Goal: Task Accomplishment & Management: Manage account settings

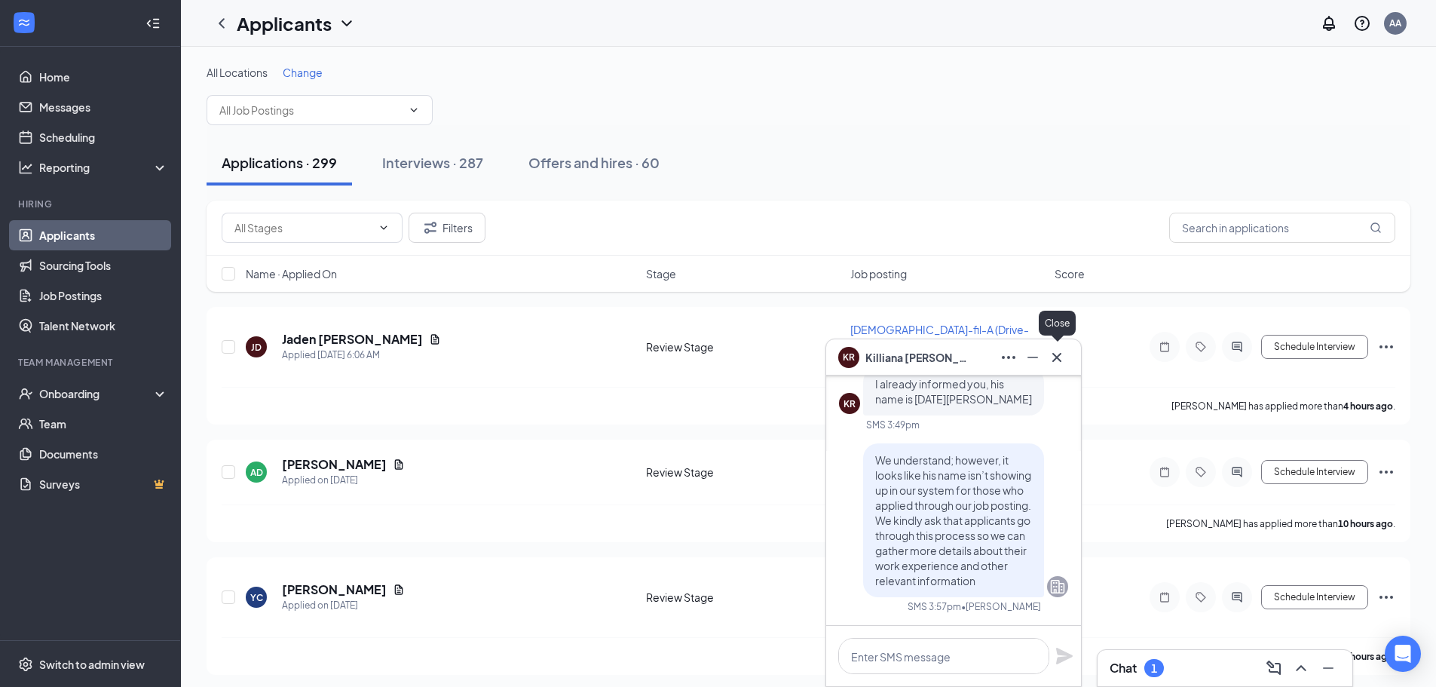
click at [1062, 356] on icon "Cross" at bounding box center [1057, 357] width 18 height 18
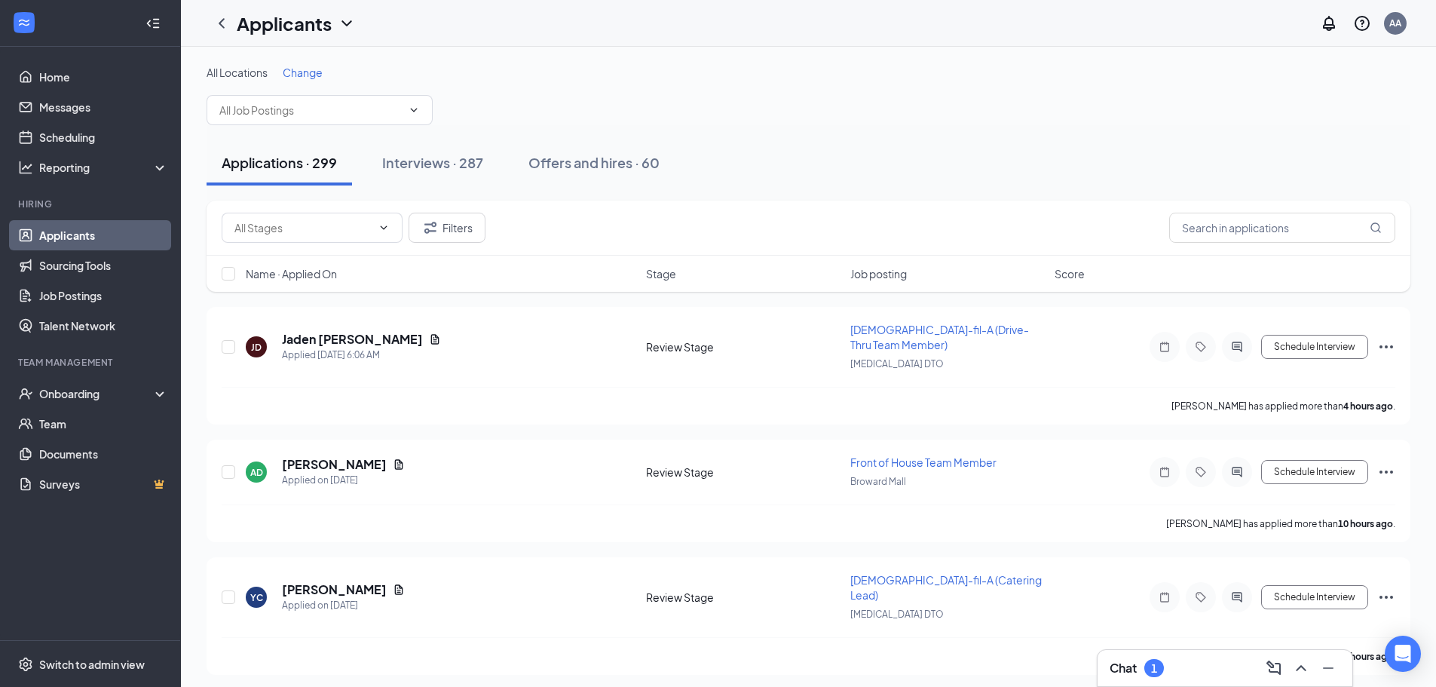
click at [1187, 657] on div "Chat 1" at bounding box center [1225, 668] width 231 height 24
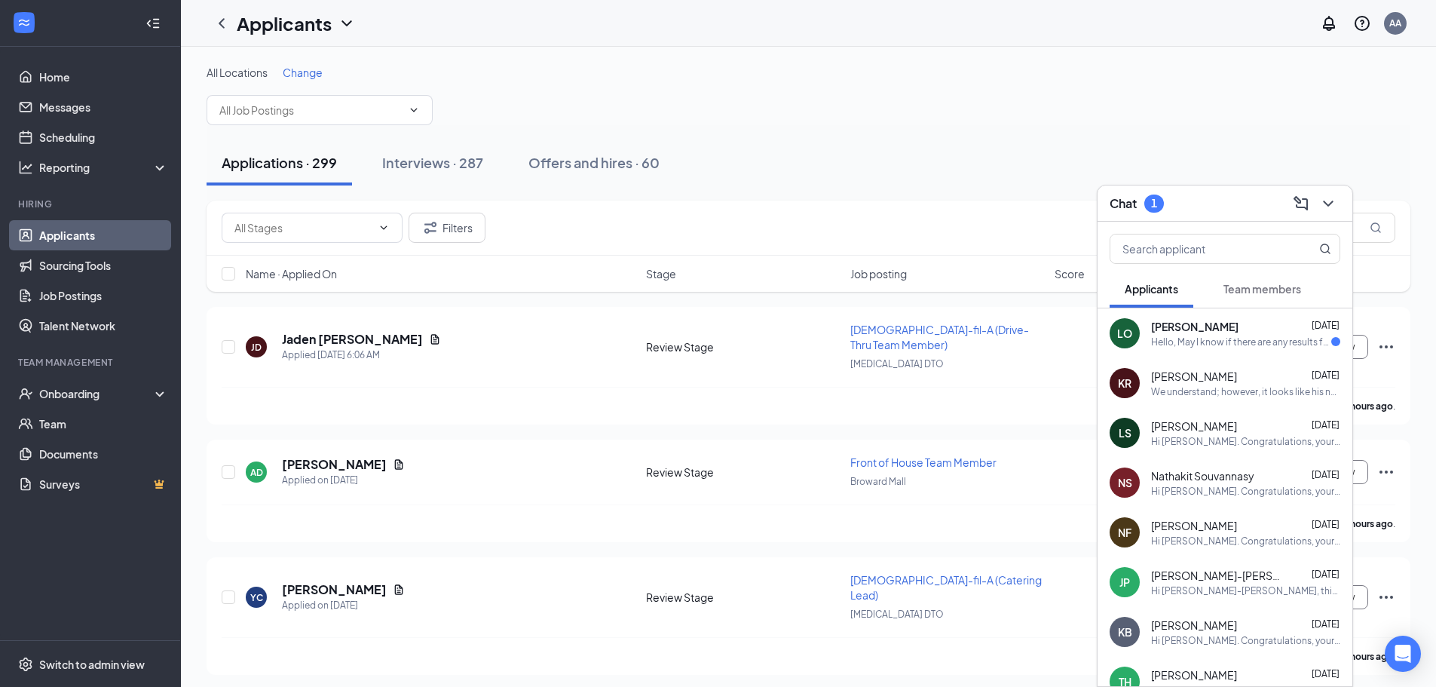
click at [1222, 333] on div "[PERSON_NAME] [DATE]" at bounding box center [1245, 326] width 189 height 15
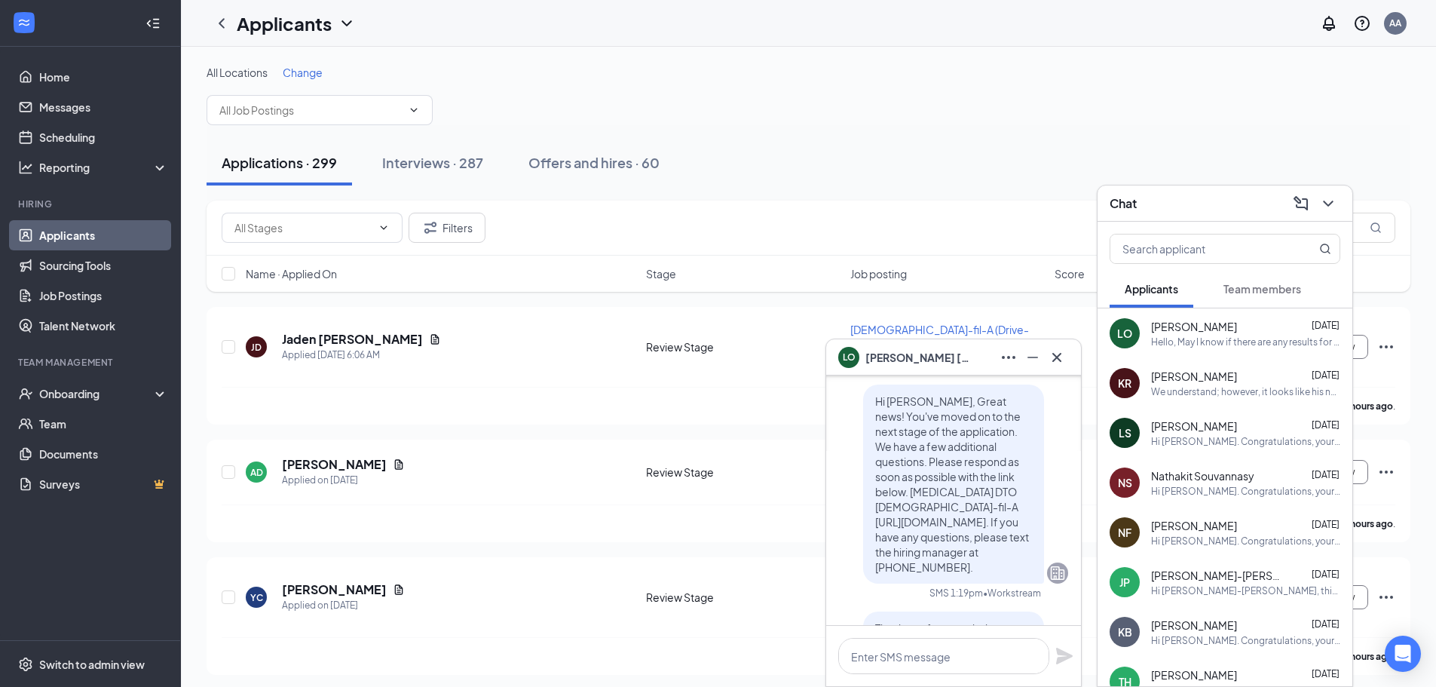
scroll to position [-528, 0]
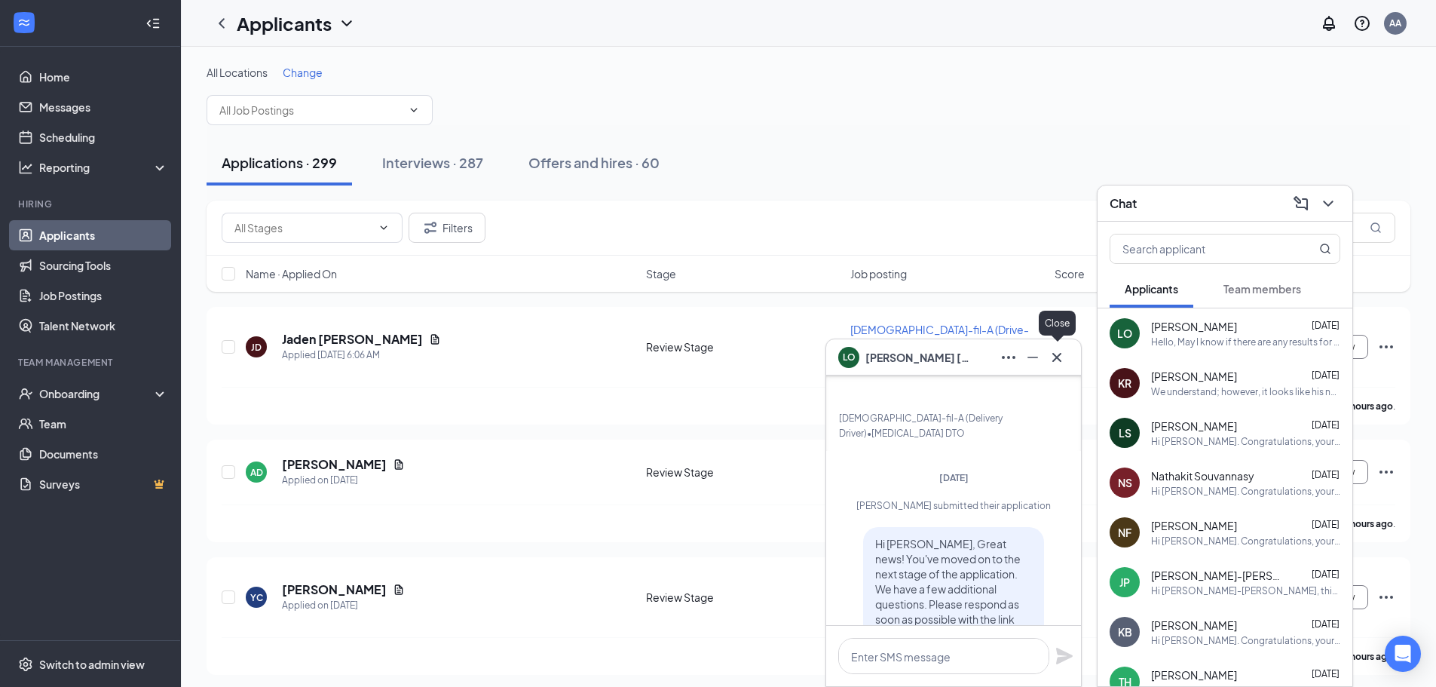
click at [1065, 354] on icon "Cross" at bounding box center [1057, 357] width 18 height 18
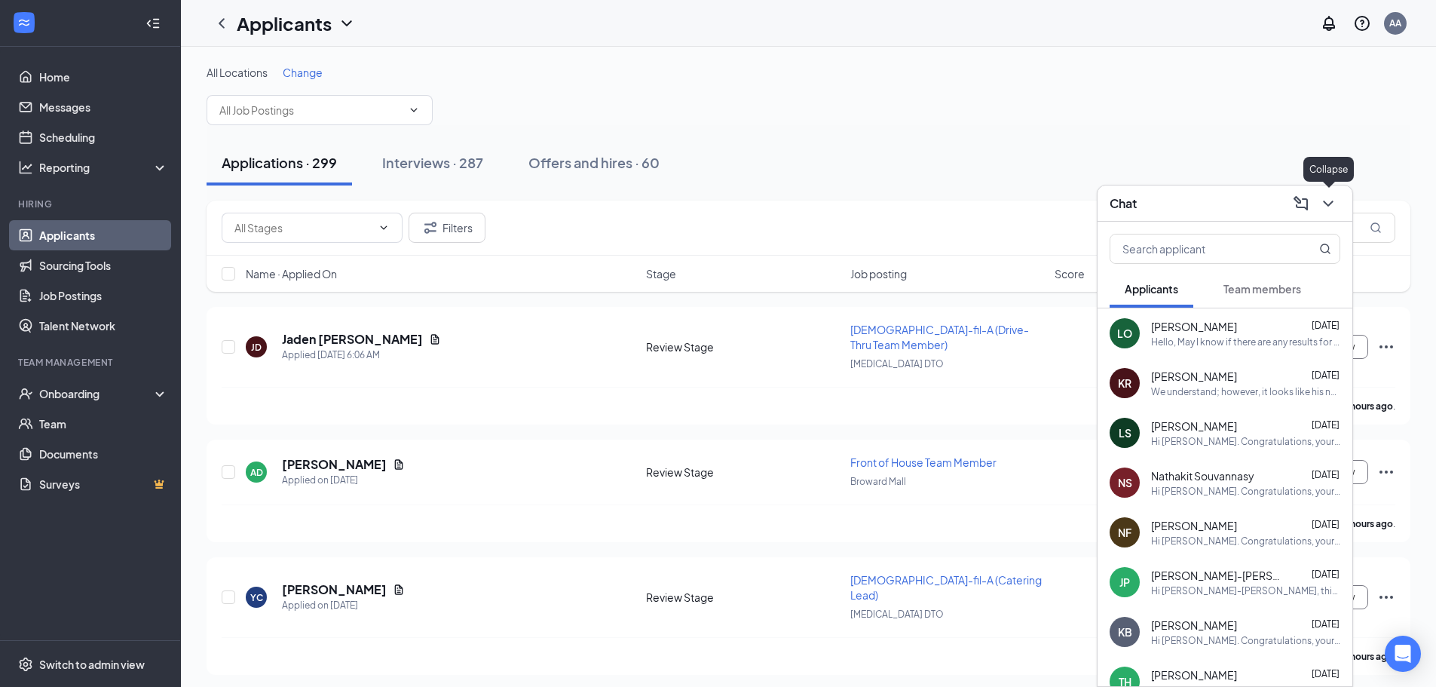
click at [1325, 202] on icon "ChevronDown" at bounding box center [1328, 204] width 10 height 6
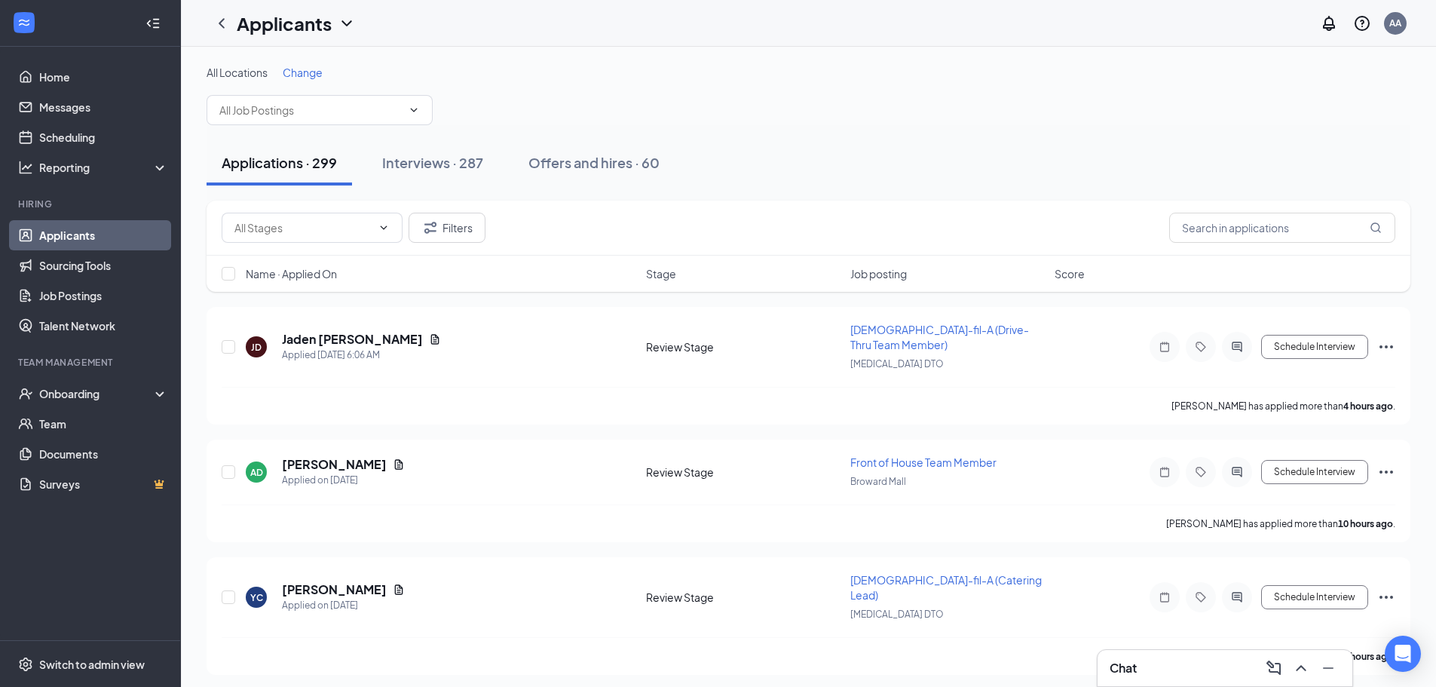
click at [314, 79] on div "Change" at bounding box center [303, 72] width 40 height 15
click at [314, 71] on span "Change" at bounding box center [303, 73] width 40 height 14
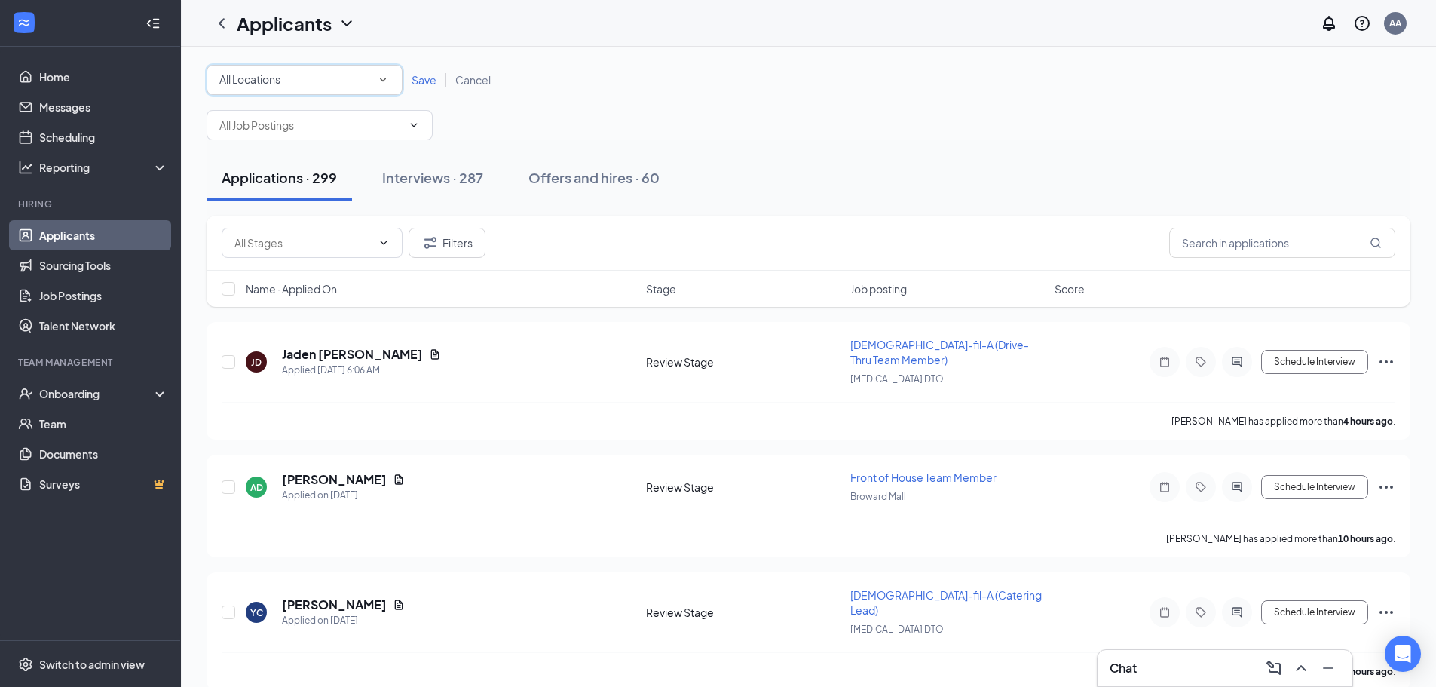
click at [357, 92] on div "All Locations All Locations" at bounding box center [305, 80] width 196 height 30
click at [373, 192] on span at bounding box center [381, 194] width 18 height 18
click at [367, 127] on input "text" at bounding box center [310, 125] width 182 height 17
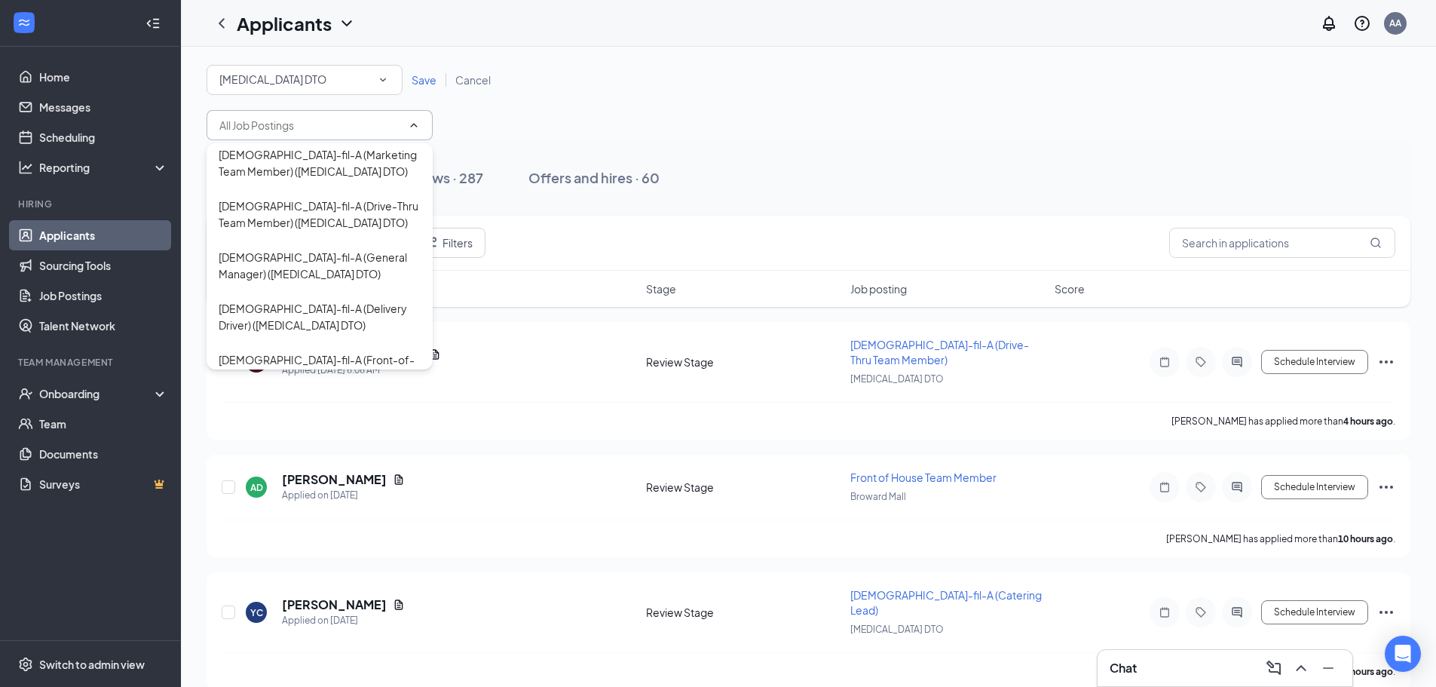
scroll to position [442, 0]
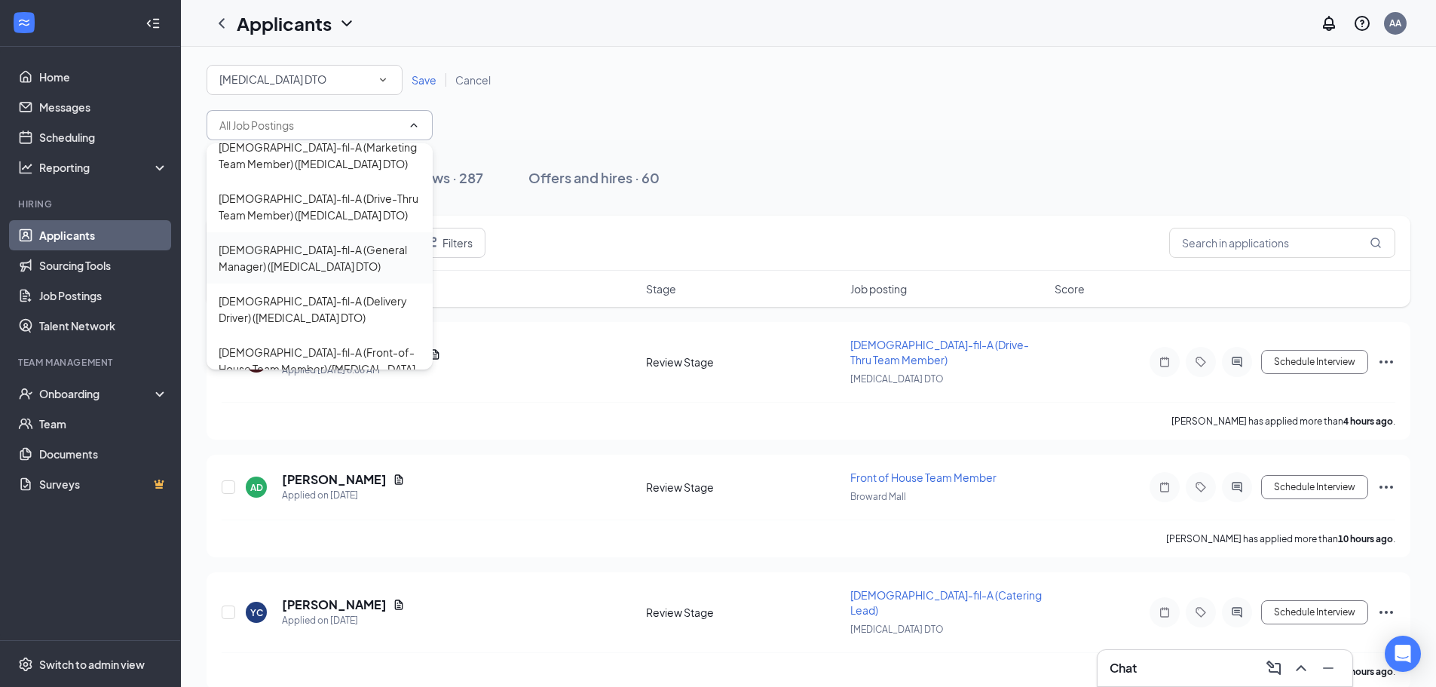
click at [337, 248] on div "[DEMOGRAPHIC_DATA]-fil-A (General Manager) ([MEDICAL_DATA] DTO)" at bounding box center [320, 257] width 202 height 33
type input "[DEMOGRAPHIC_DATA]-fil-A (General Manager) ([MEDICAL_DATA] DTO)"
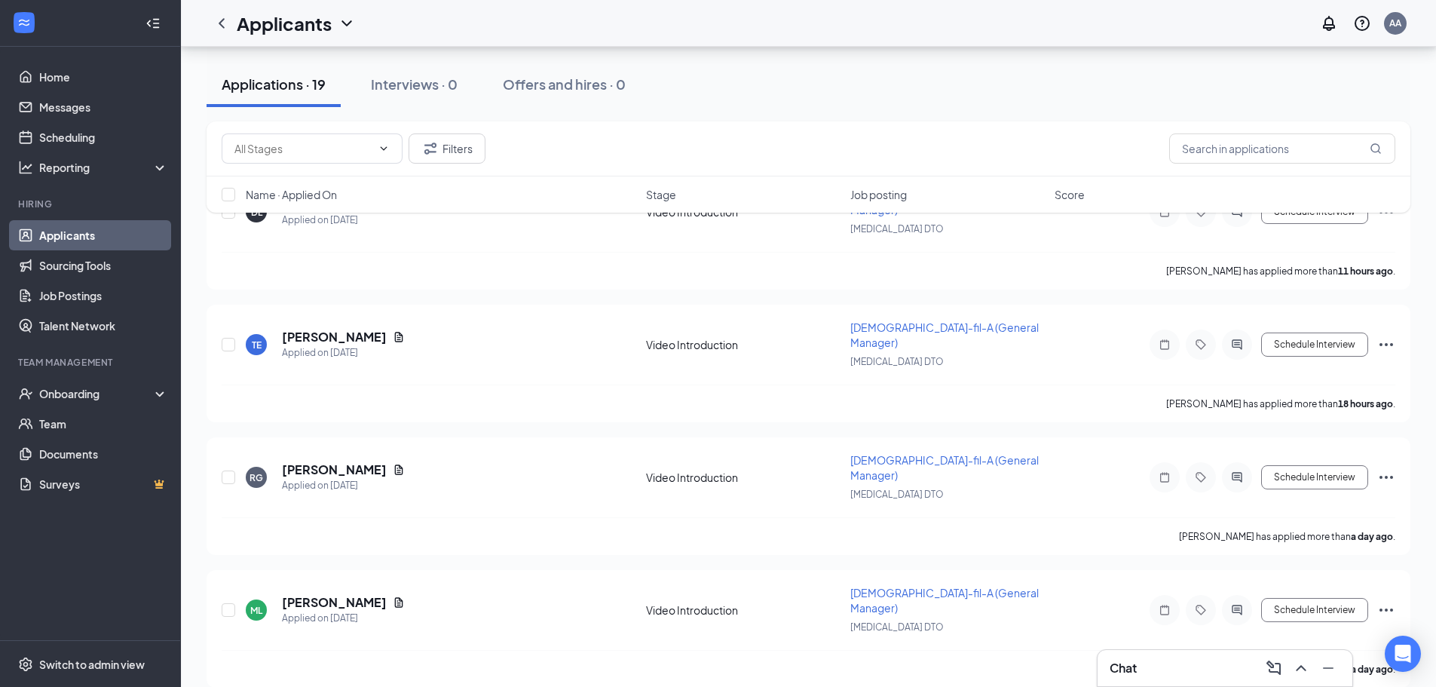
scroll to position [176, 0]
click at [357, 150] on input "text" at bounding box center [302, 148] width 137 height 17
click at [324, 237] on div "Review Stage (6)" at bounding box center [312, 253] width 181 height 35
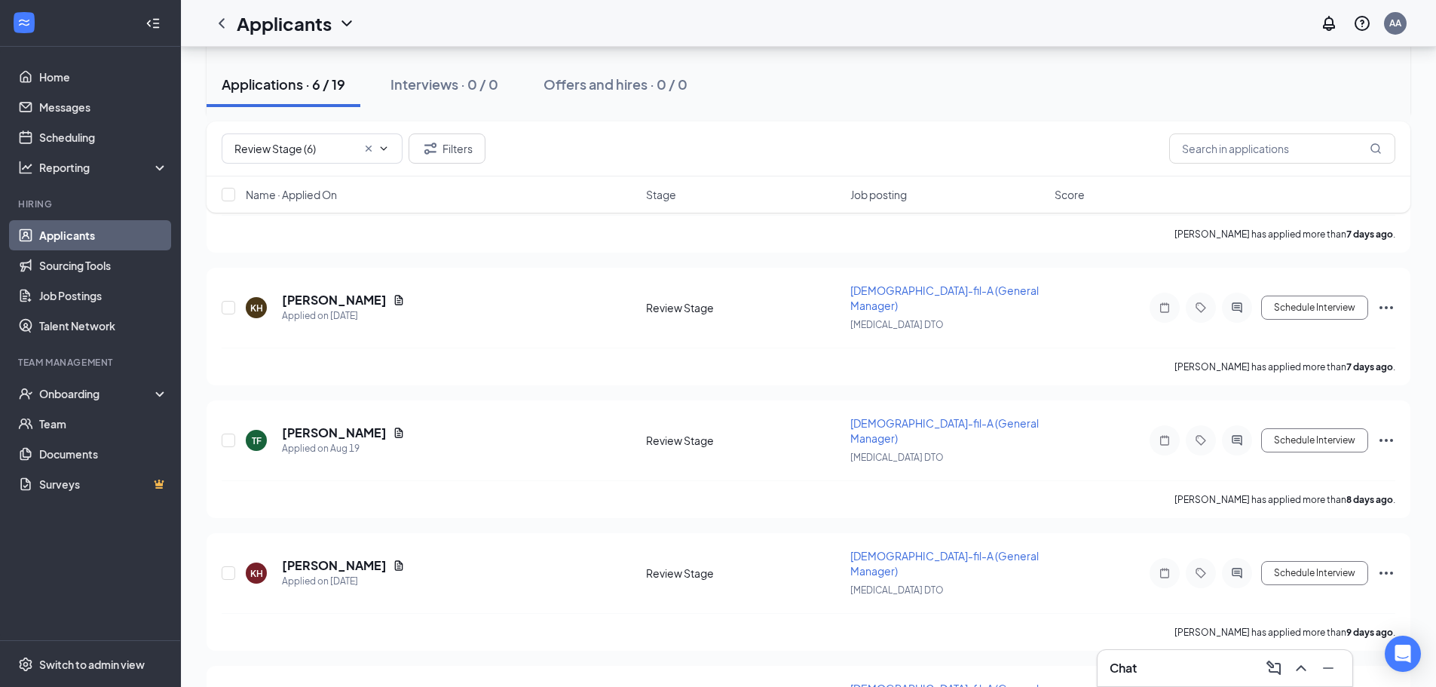
scroll to position [0, 0]
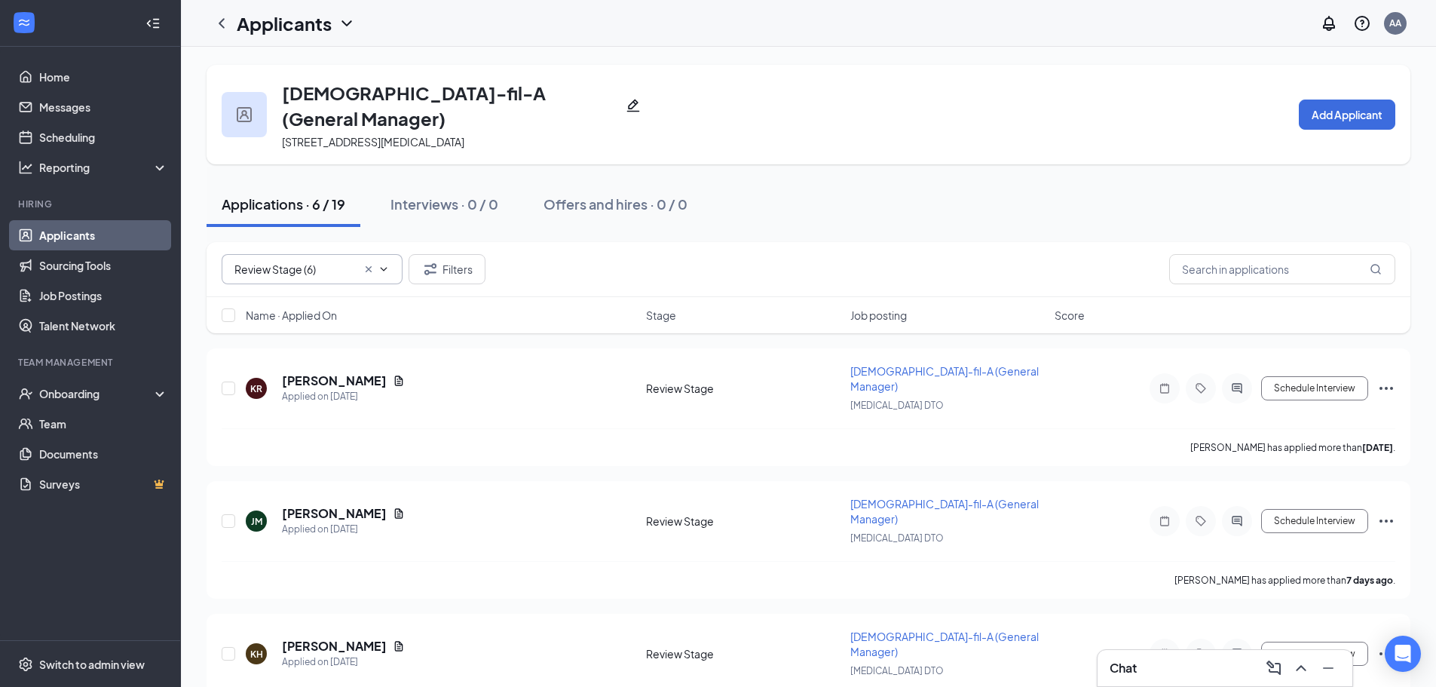
click at [347, 254] on span "Review Stage (6)" at bounding box center [312, 269] width 181 height 30
click at [427, 297] on div "Name · Applied On Stage Job posting Score" at bounding box center [809, 315] width 1204 height 36
click at [308, 261] on input "Review Stage (6)" at bounding box center [295, 269] width 122 height 17
click at [293, 287] on div "Availability (4)" at bounding box center [267, 280] width 66 height 17
type input "Availability (4)"
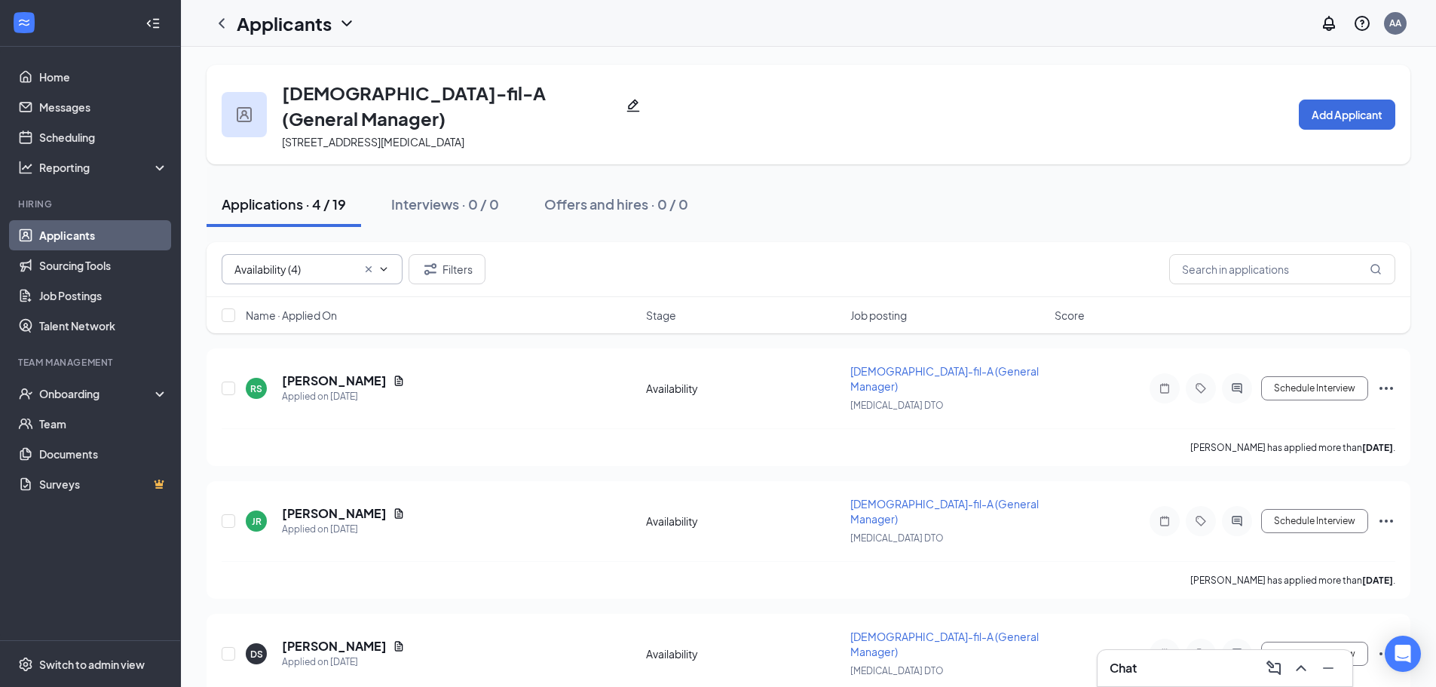
click at [254, 261] on input "Availability (4)" at bounding box center [295, 269] width 122 height 17
click at [318, 274] on div "Availability (4)" at bounding box center [312, 280] width 157 height 17
click at [133, 268] on link "Sourcing Tools" at bounding box center [103, 265] width 129 height 30
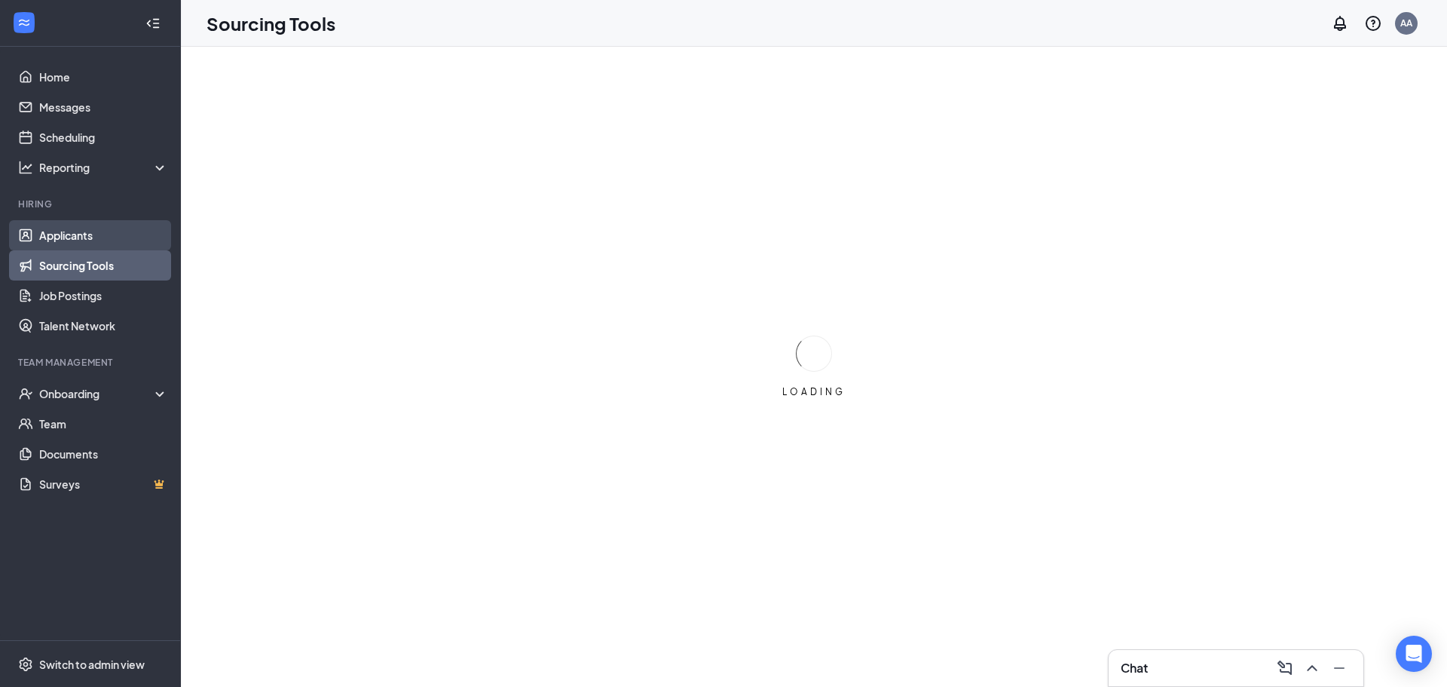
click at [130, 237] on link "Applicants" at bounding box center [103, 235] width 129 height 30
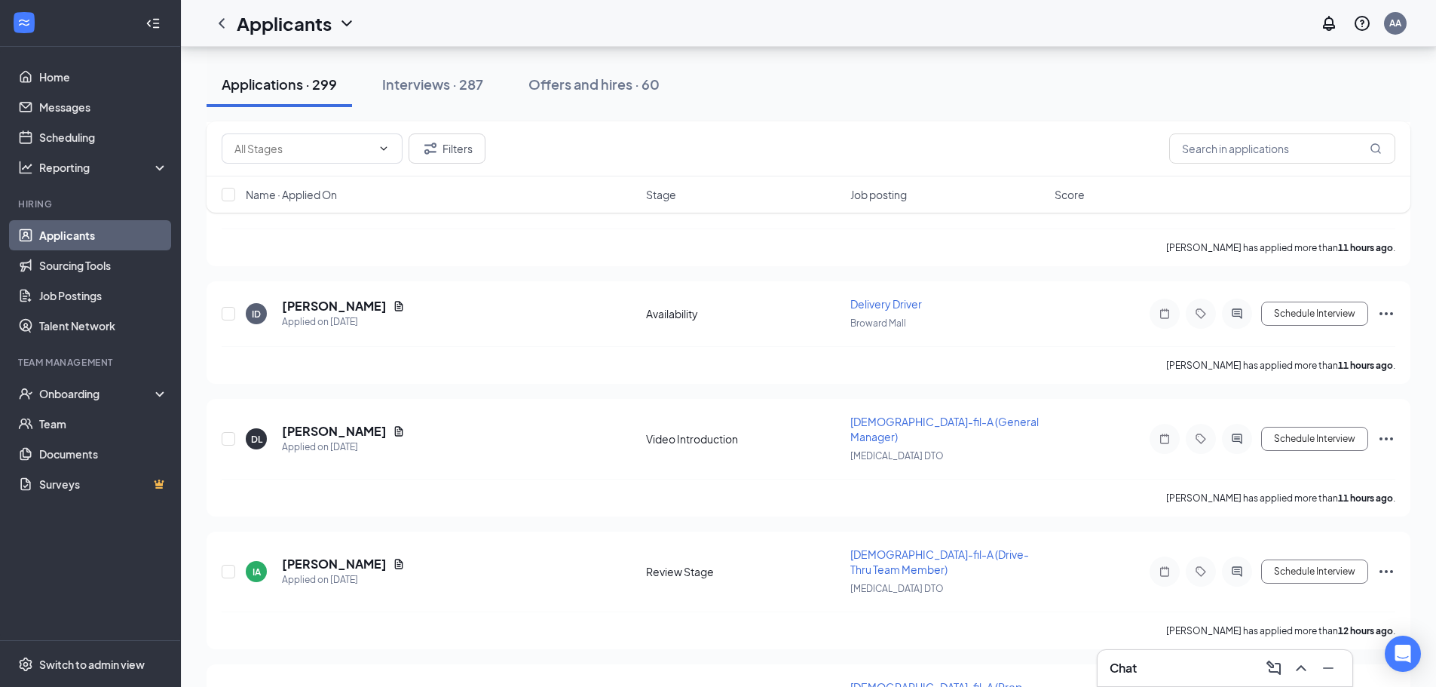
scroll to position [814, 0]
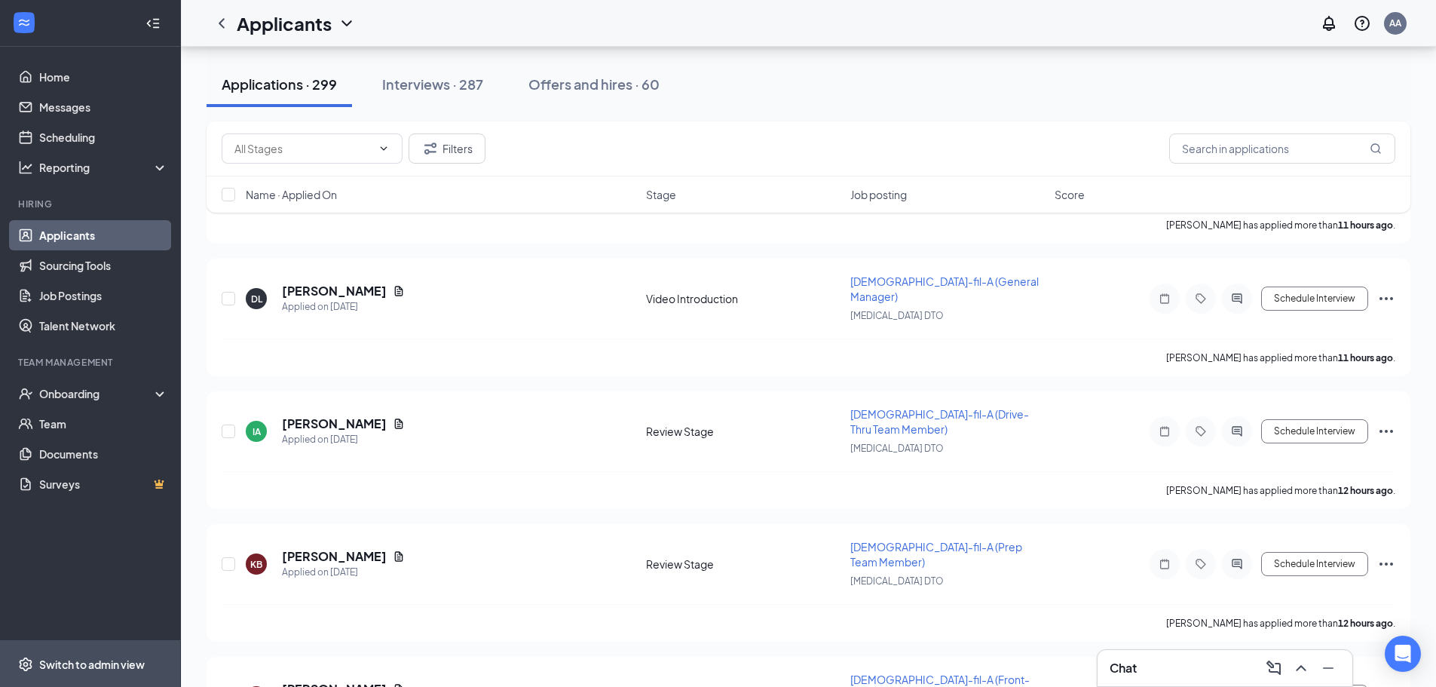
click at [124, 671] on div "Switch to admin view" at bounding box center [92, 664] width 106 height 15
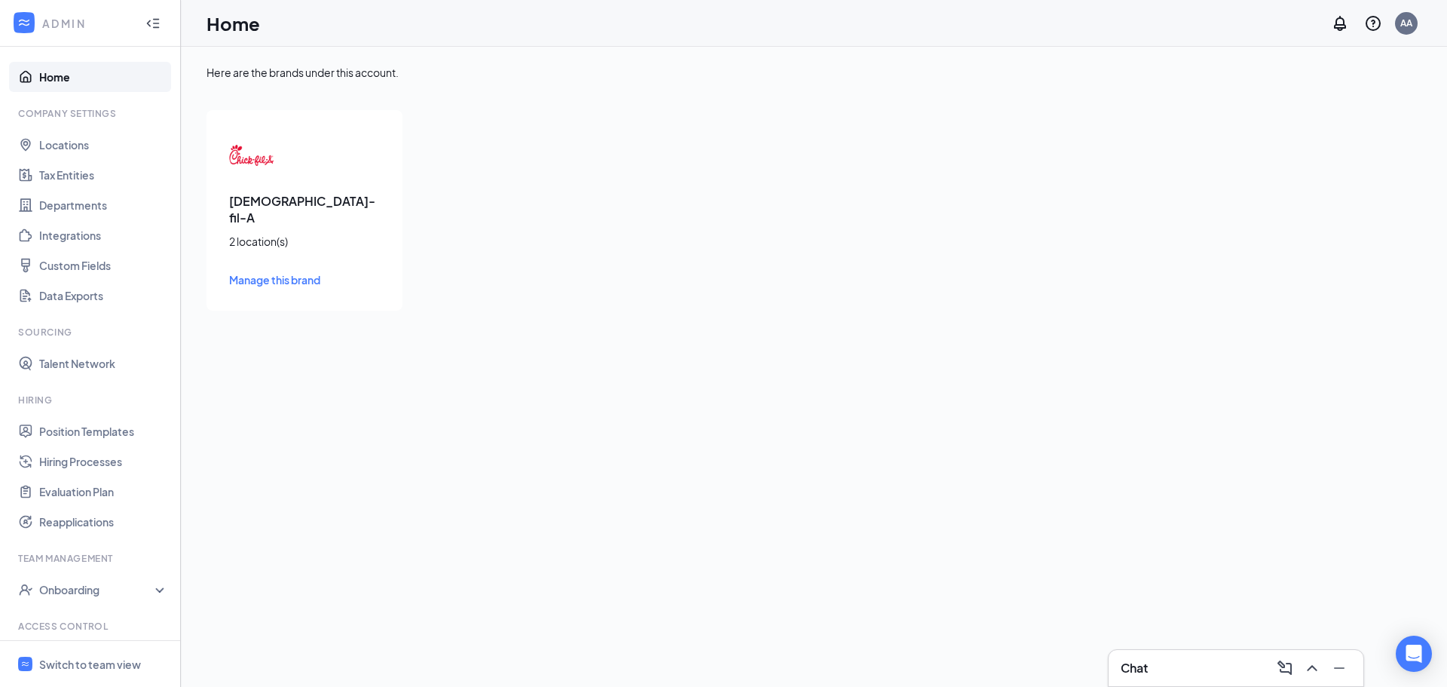
click at [266, 251] on div "[DEMOGRAPHIC_DATA]-fil-A 2 location(s) Manage this brand" at bounding box center [305, 210] width 196 height 201
click at [283, 254] on div "[DEMOGRAPHIC_DATA]-fil-A 2 location(s) Manage this brand" at bounding box center [305, 210] width 196 height 201
click at [286, 273] on span "Manage this brand" at bounding box center [274, 280] width 91 height 14
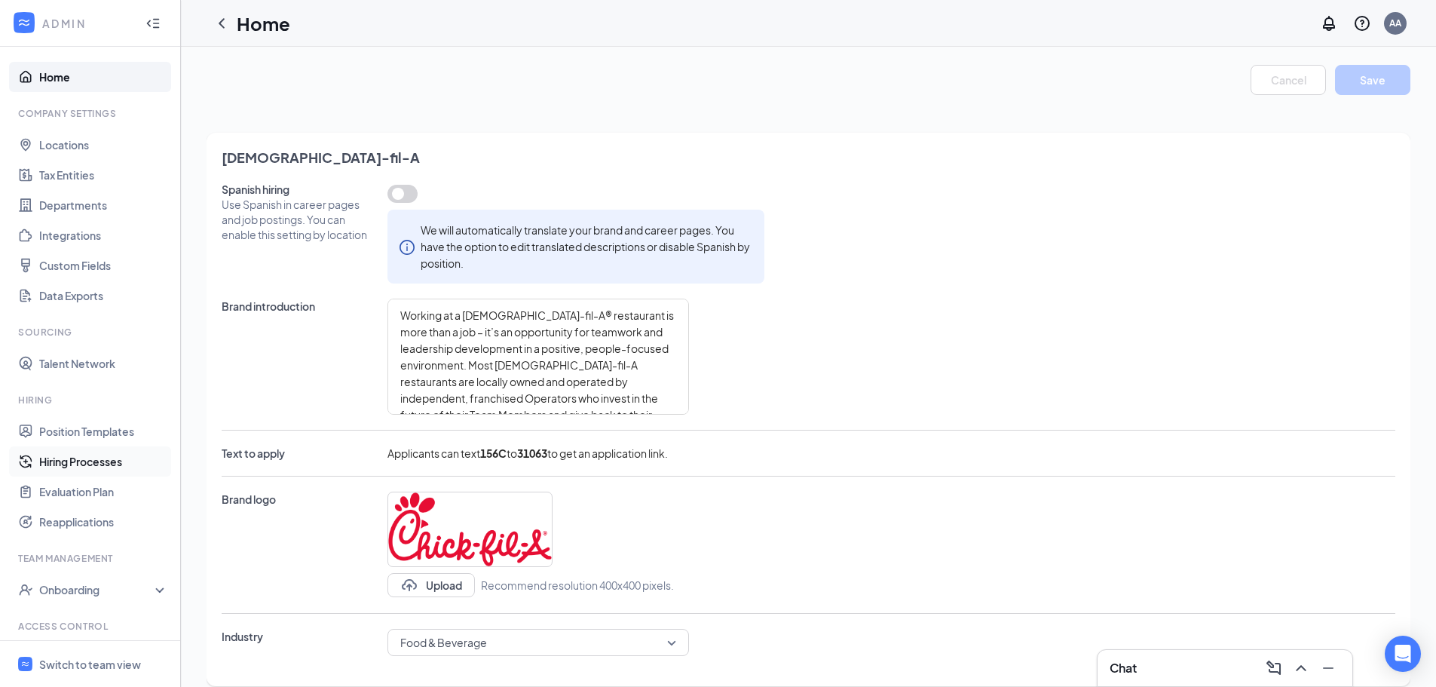
click at [84, 459] on link "Hiring Processes" at bounding box center [103, 461] width 129 height 30
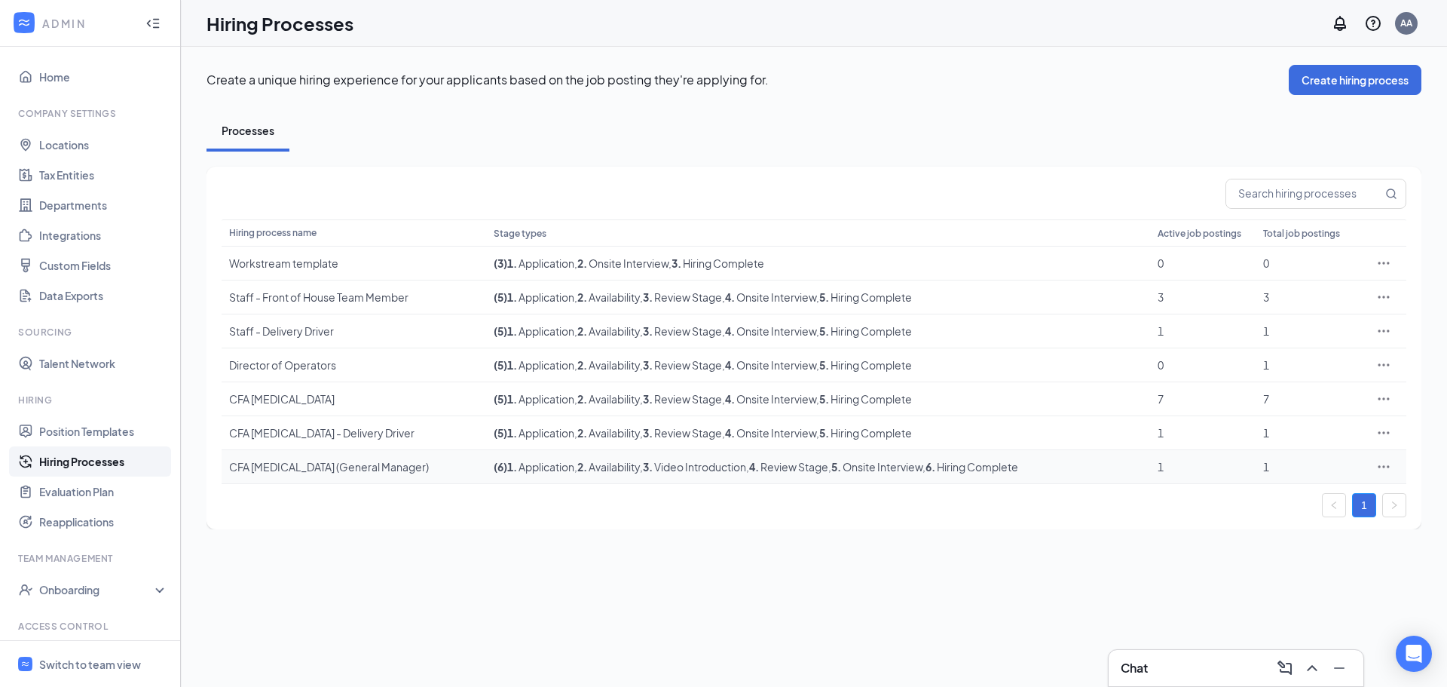
click at [1397, 462] on div at bounding box center [1384, 466] width 30 height 15
click at [1395, 462] on div at bounding box center [1384, 466] width 30 height 15
click at [1389, 463] on icon "Ellipses" at bounding box center [1384, 466] width 15 height 15
click at [1353, 488] on li "Edit" at bounding box center [1315, 497] width 154 height 35
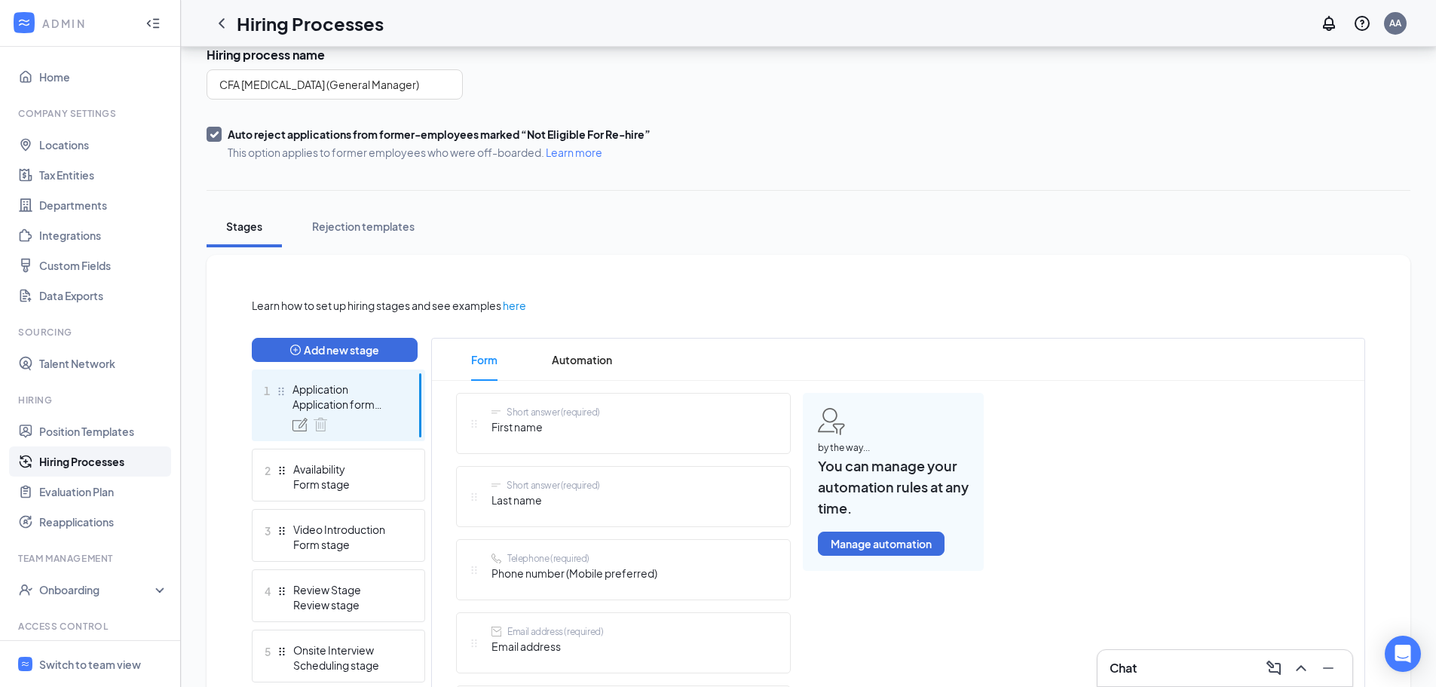
scroll to position [352, 0]
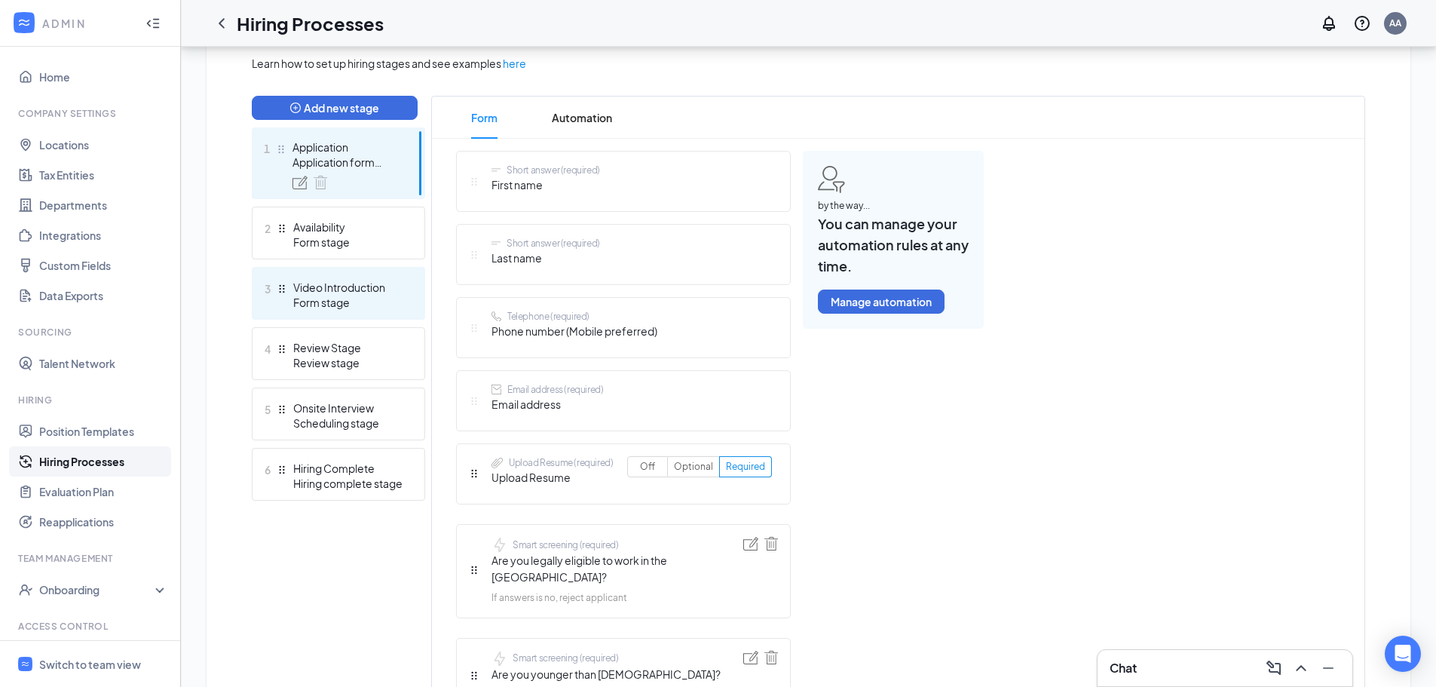
click at [409, 308] on div "3 Video Introduction Form stage" at bounding box center [338, 293] width 173 height 53
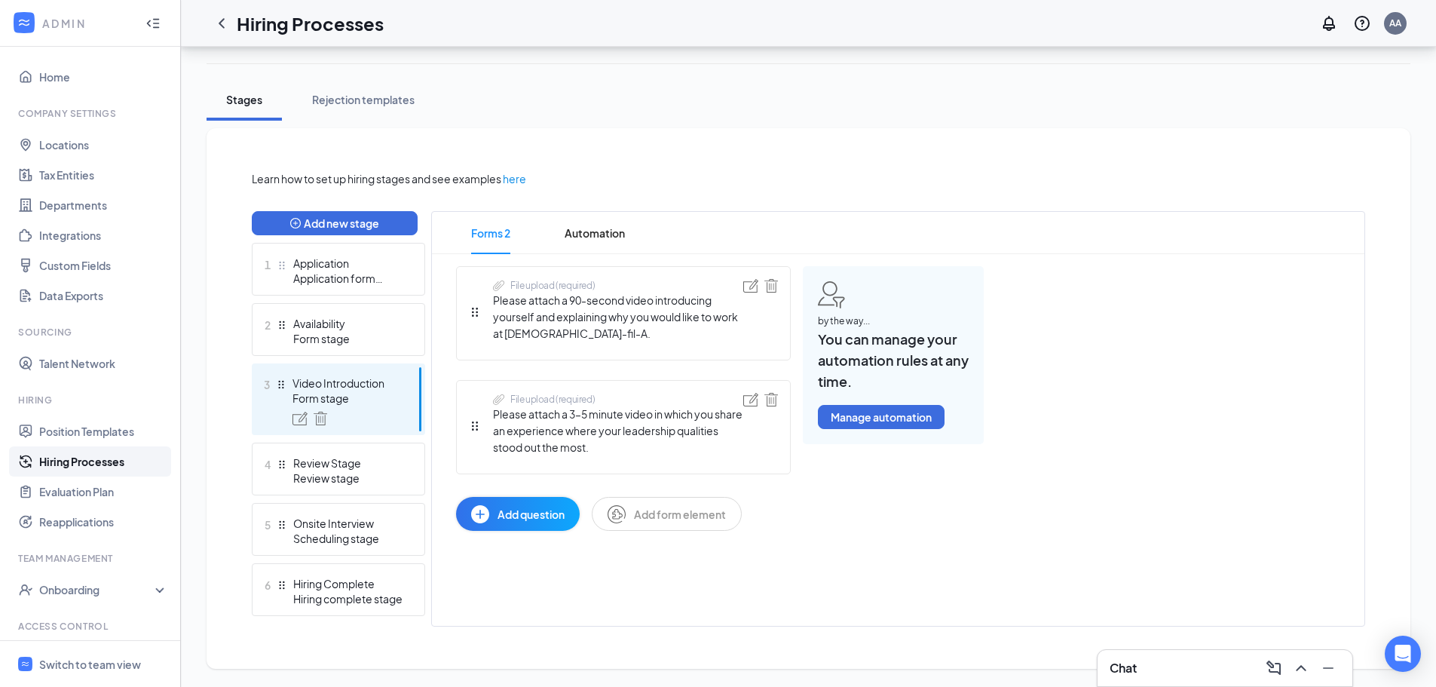
scroll to position [237, 0]
click at [589, 237] on span "Automation" at bounding box center [595, 233] width 60 height 42
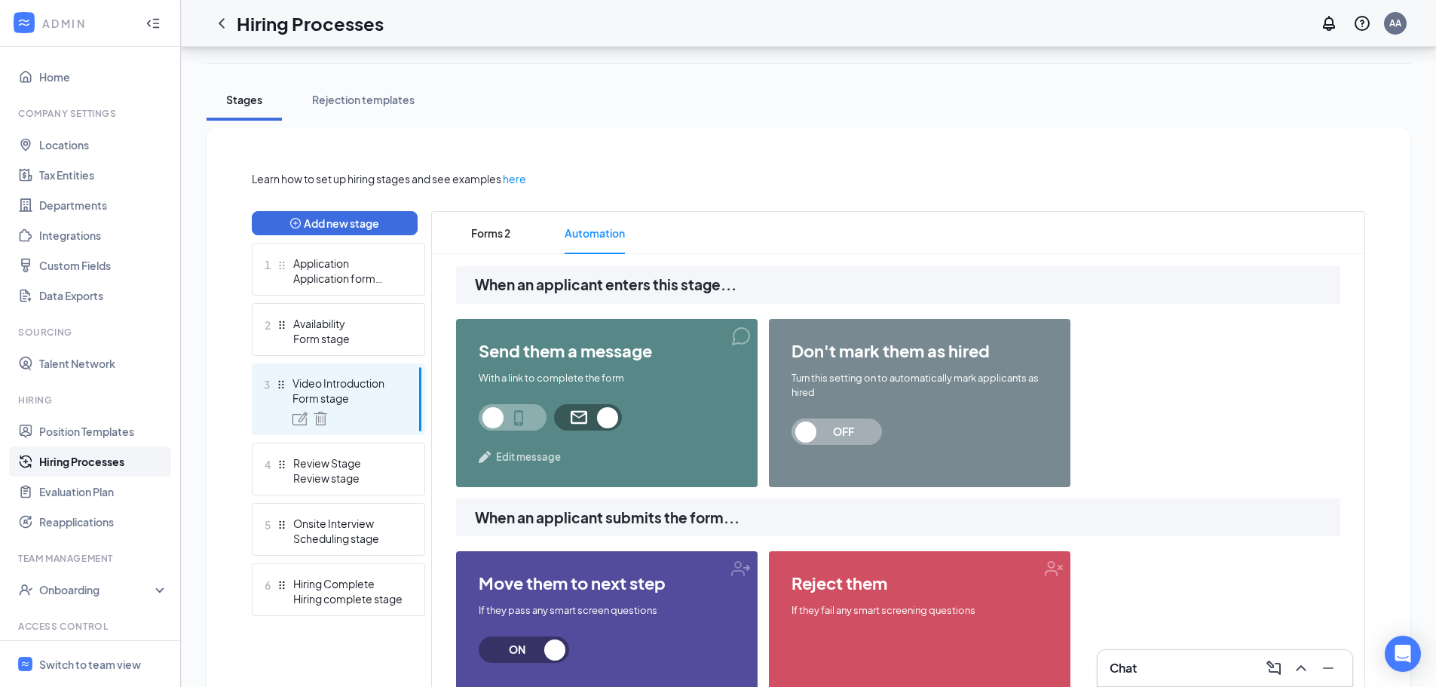
click at [525, 409] on span at bounding box center [513, 417] width 68 height 26
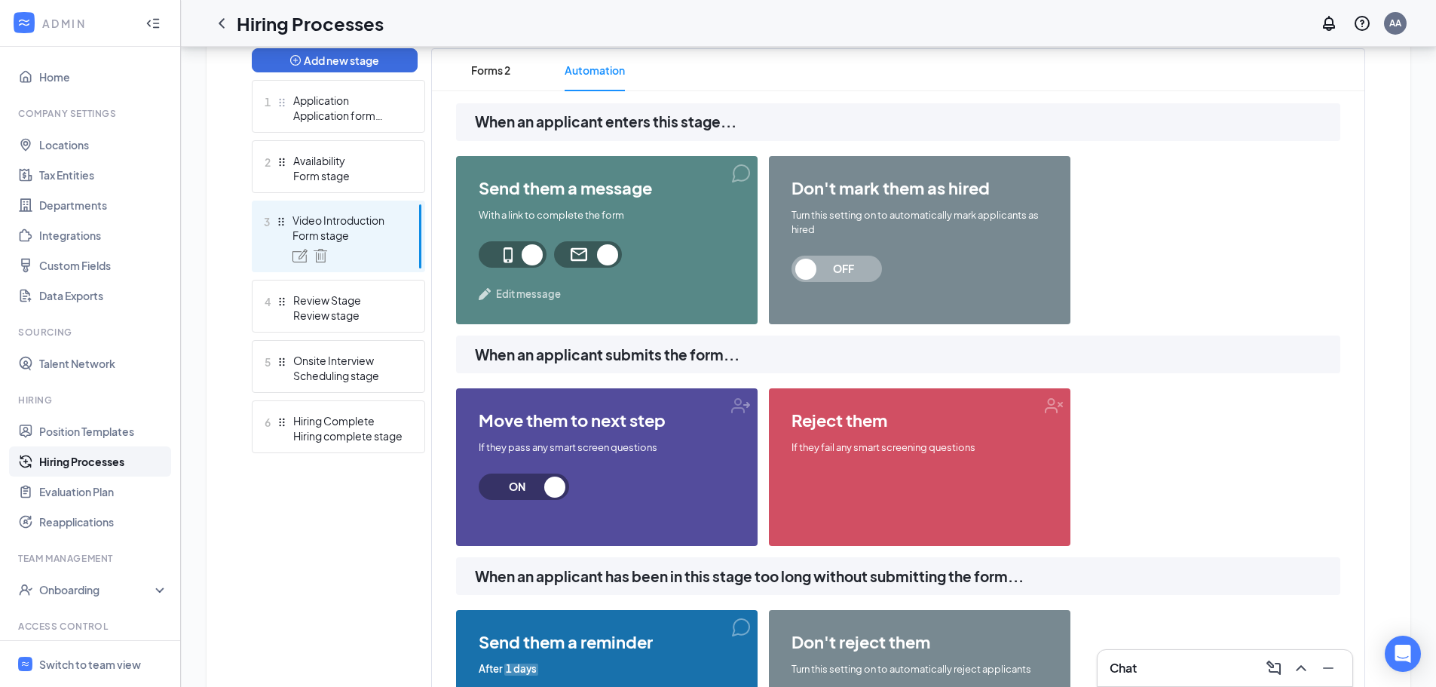
scroll to position [412, 0]
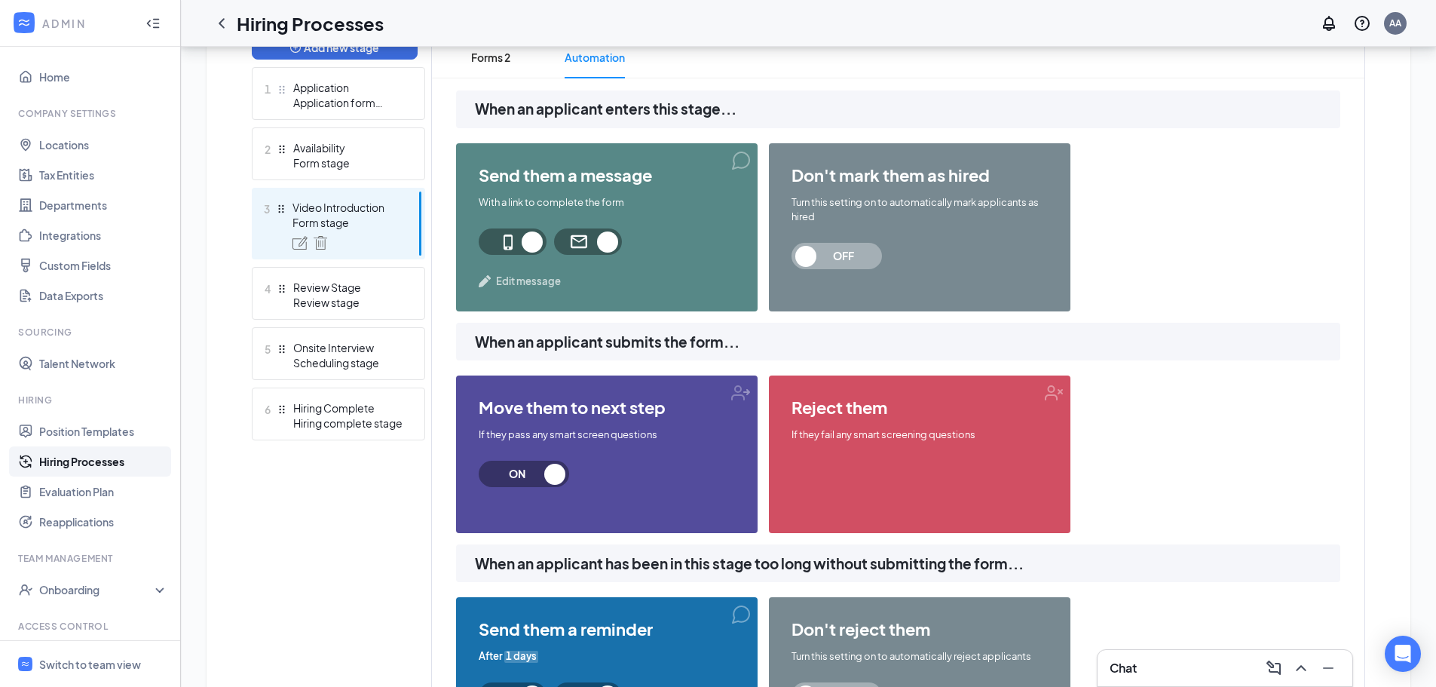
click at [531, 281] on span "Edit message" at bounding box center [528, 281] width 65 height 15
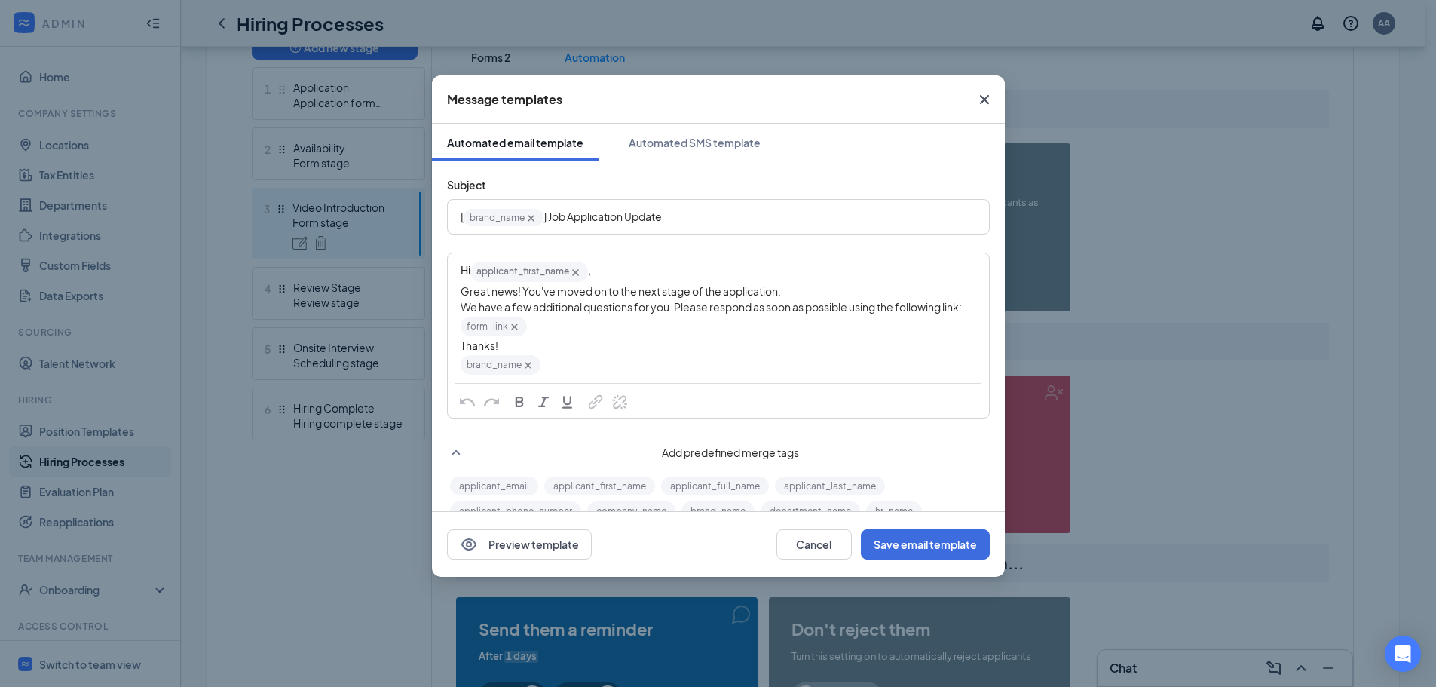
click at [989, 96] on icon "Cross" at bounding box center [985, 99] width 18 height 18
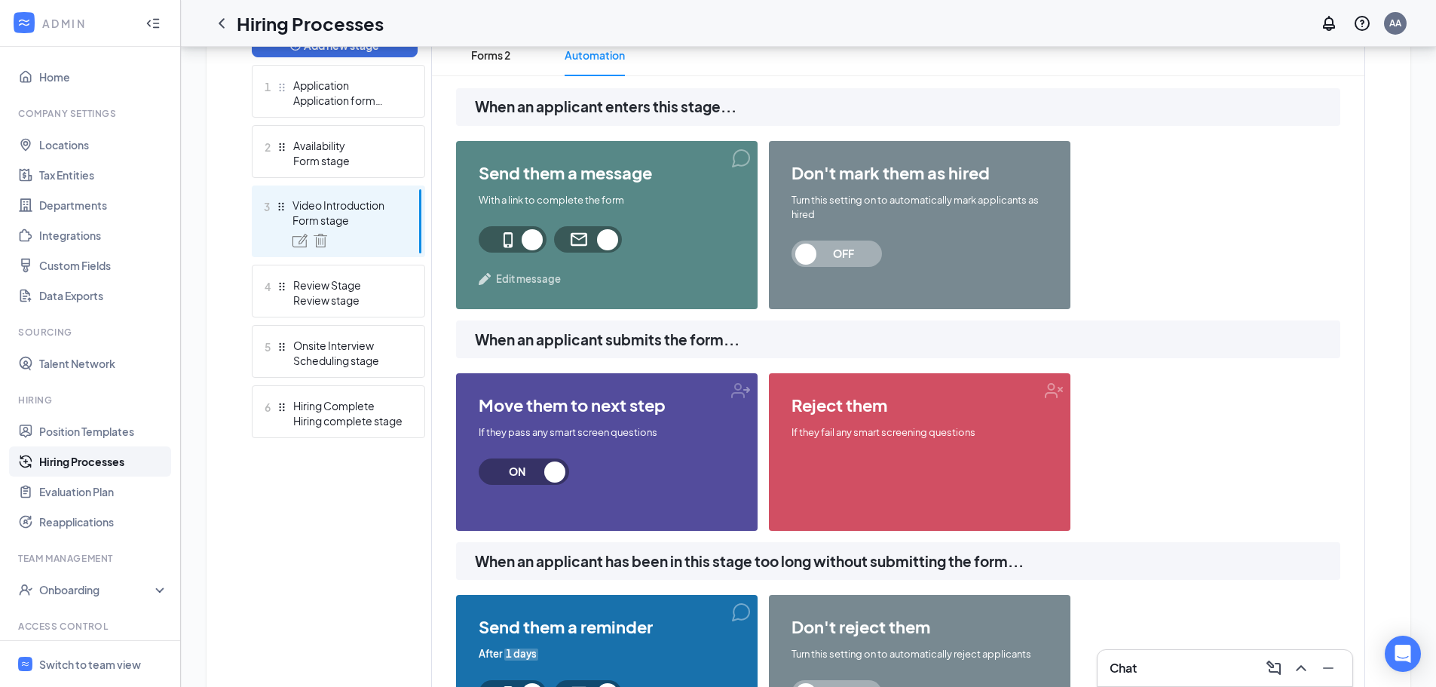
scroll to position [413, 0]
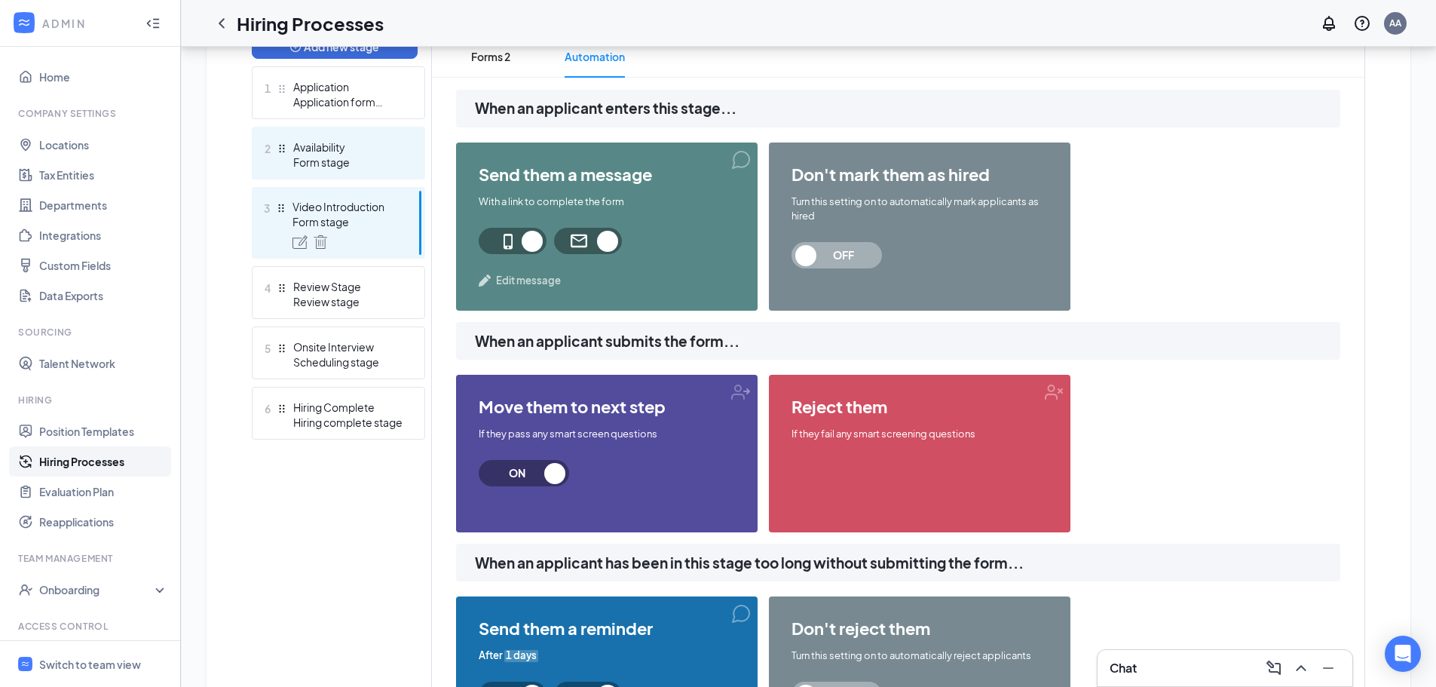
click at [363, 165] on div "Form stage" at bounding box center [348, 162] width 110 height 15
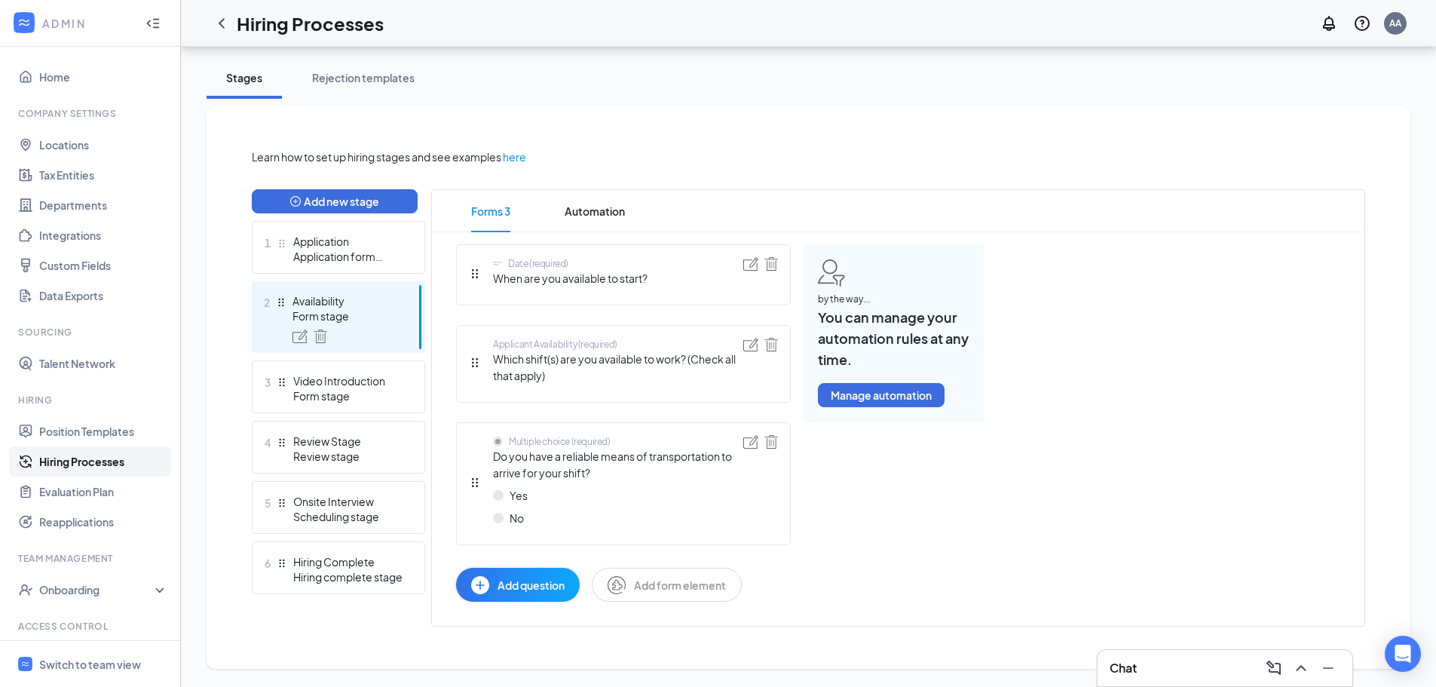
scroll to position [259, 0]
click at [579, 216] on span "Automation" at bounding box center [595, 211] width 60 height 42
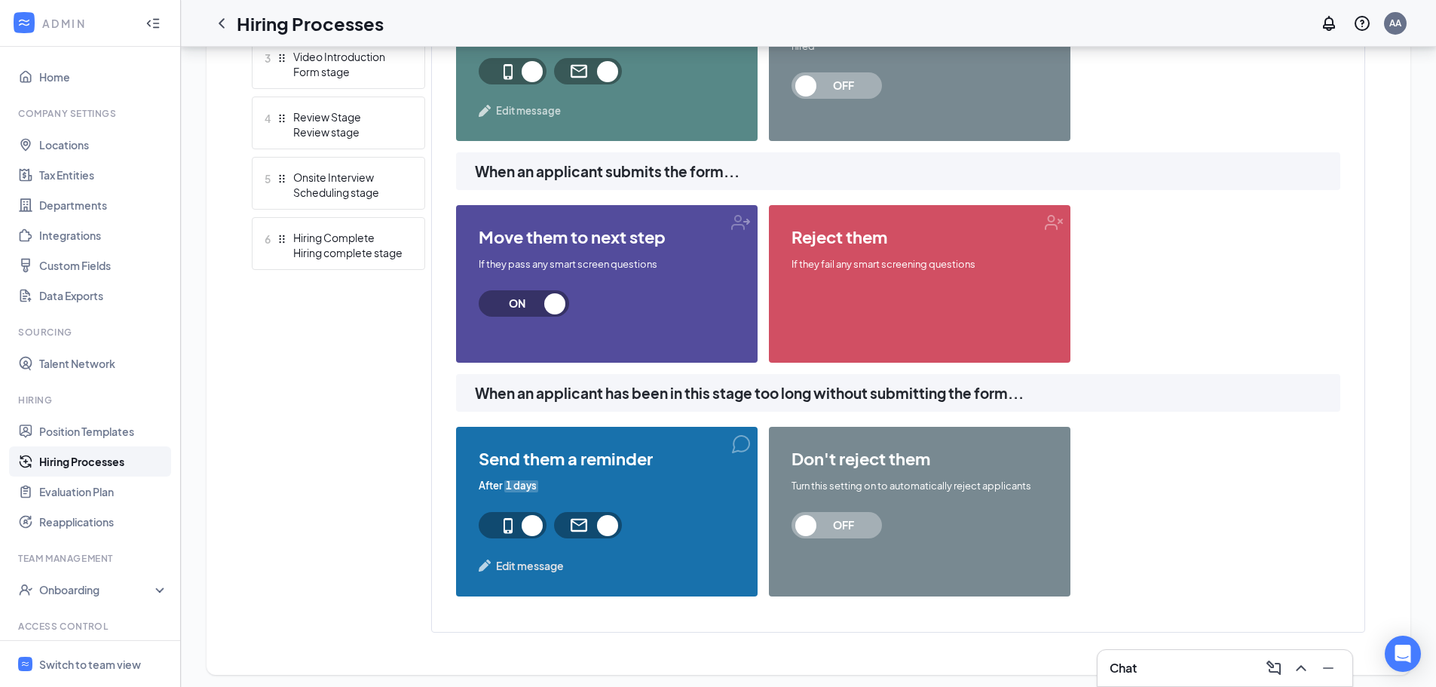
scroll to position [589, 0]
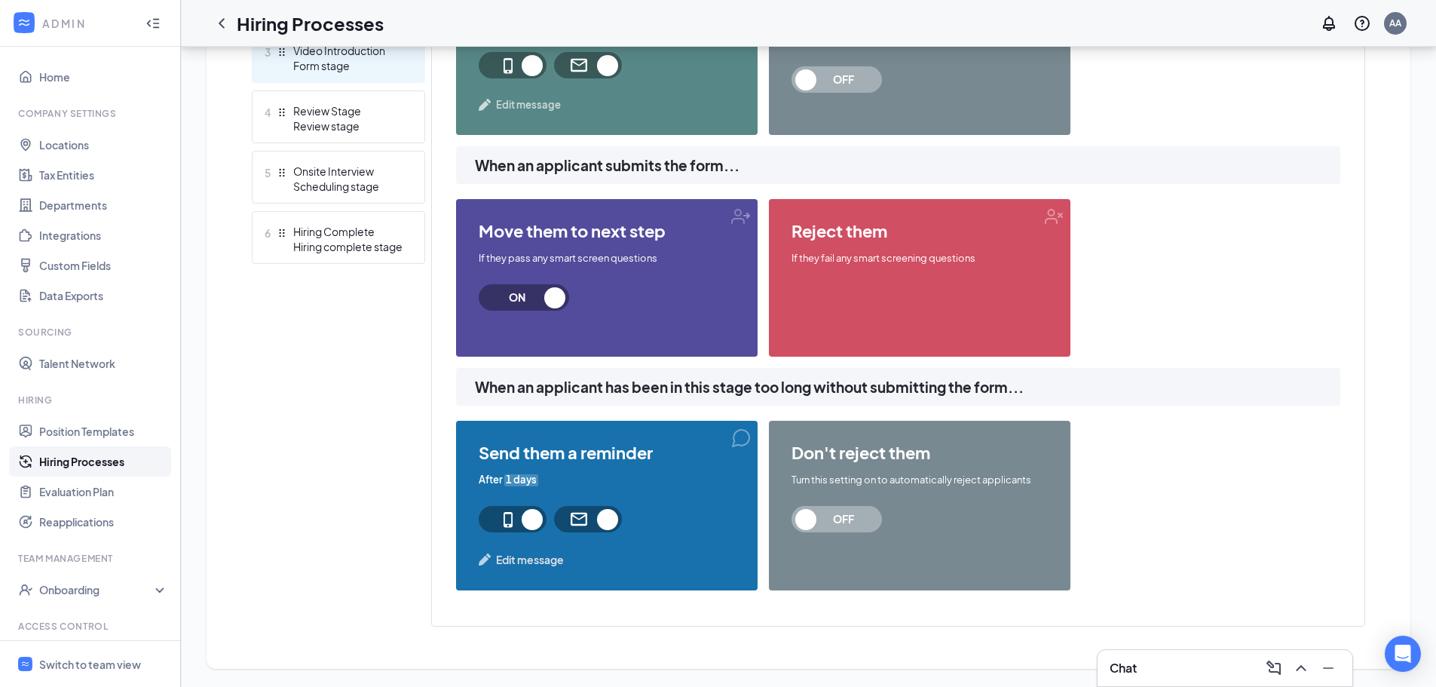
click at [375, 73] on div "3 Video Introduction Form stage" at bounding box center [338, 56] width 173 height 53
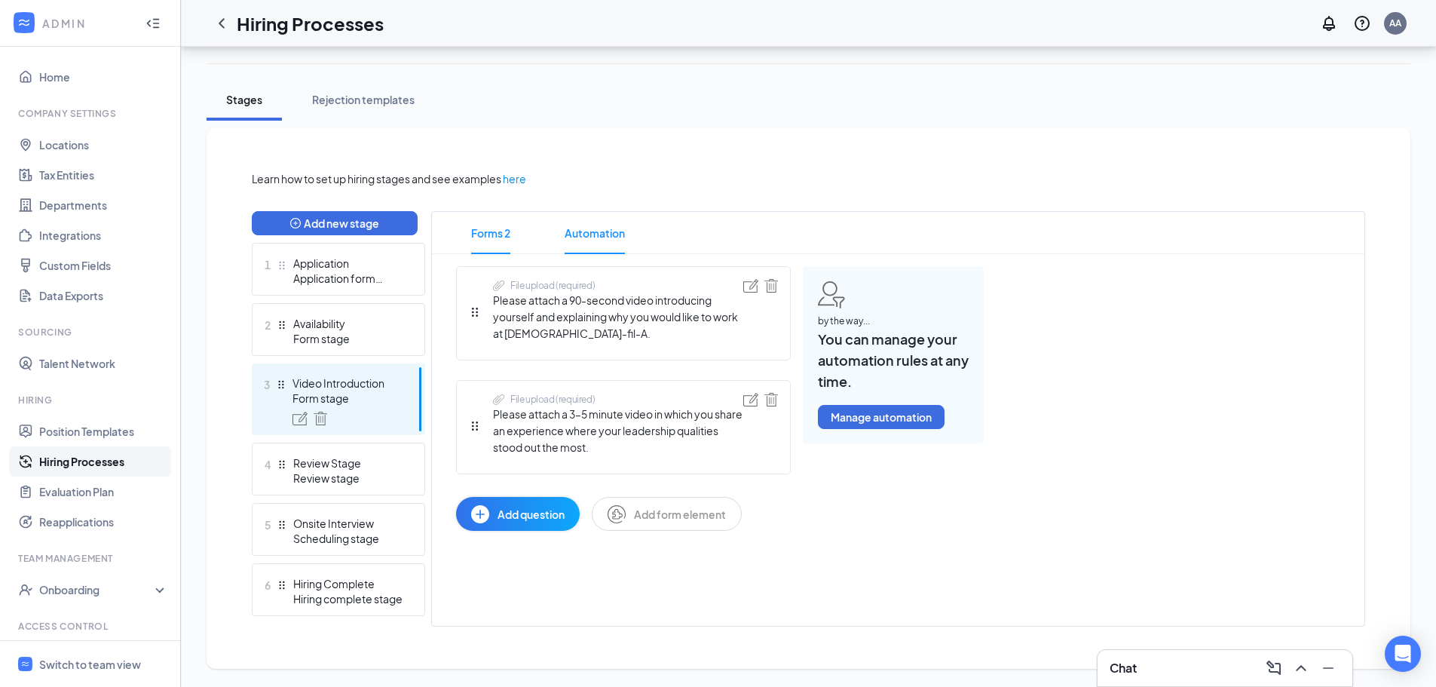
click at [611, 248] on span "Automation" at bounding box center [595, 233] width 60 height 42
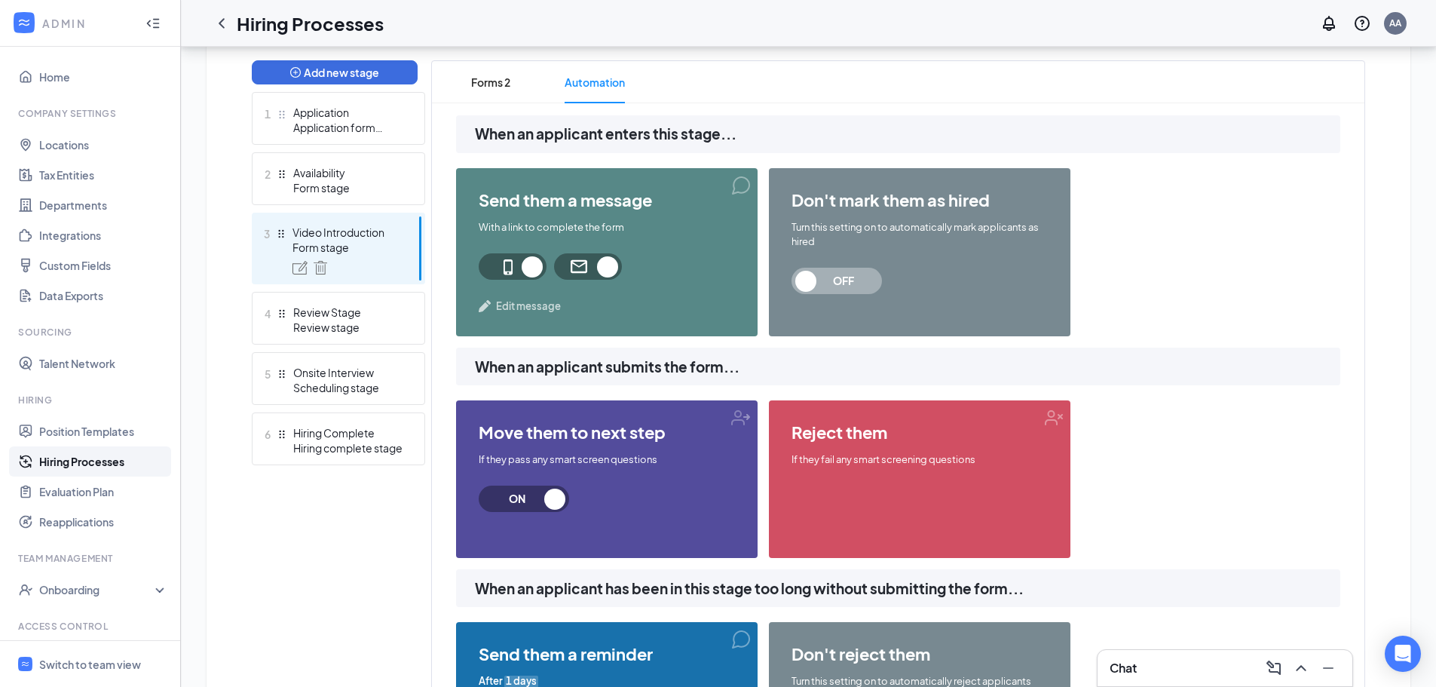
scroll to position [589, 0]
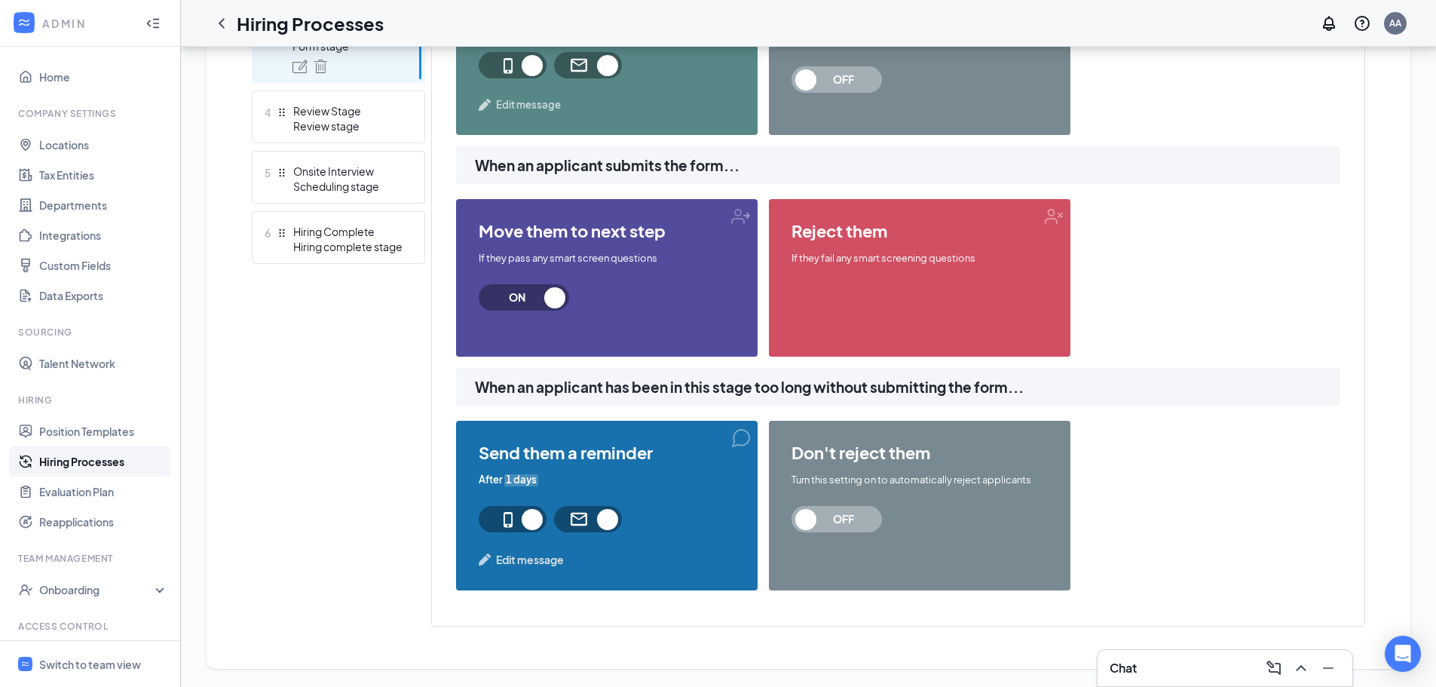
click at [495, 559] on div "Edit message" at bounding box center [607, 559] width 256 height 17
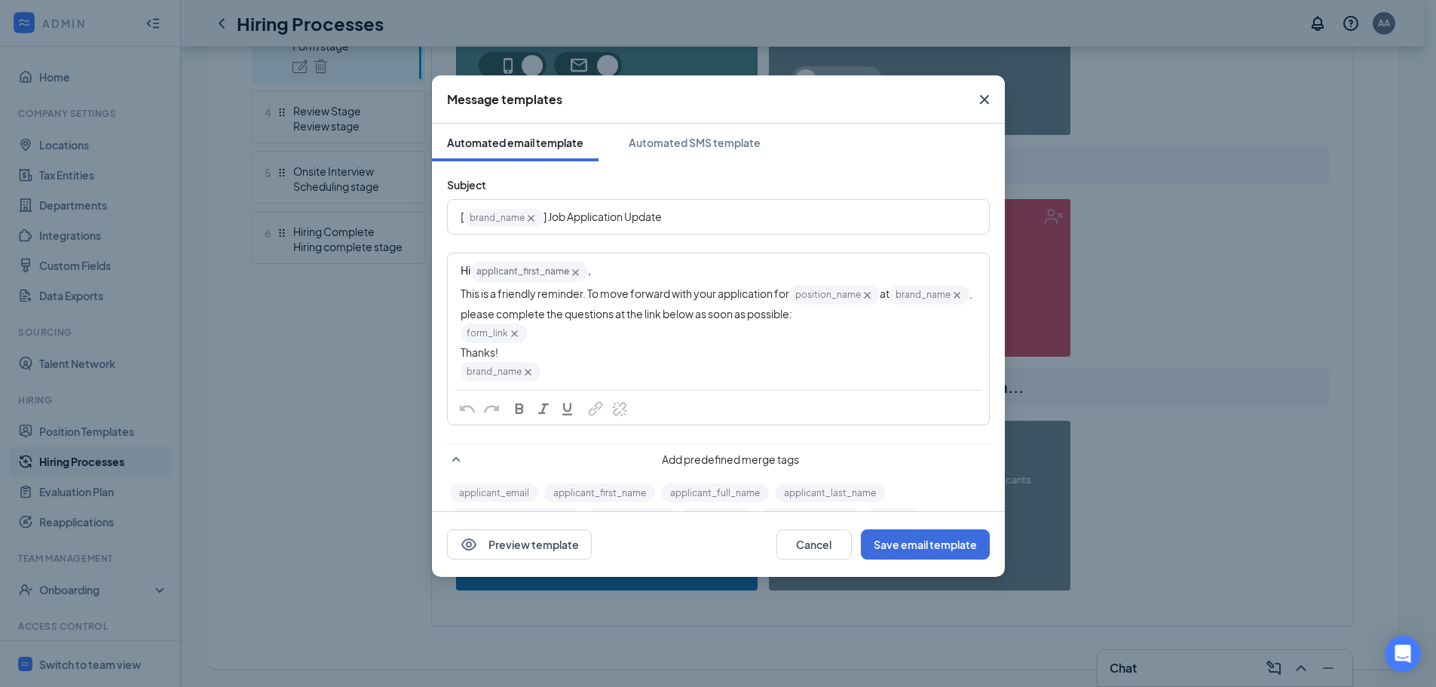
click at [984, 94] on icon "Cross" at bounding box center [985, 99] width 18 height 18
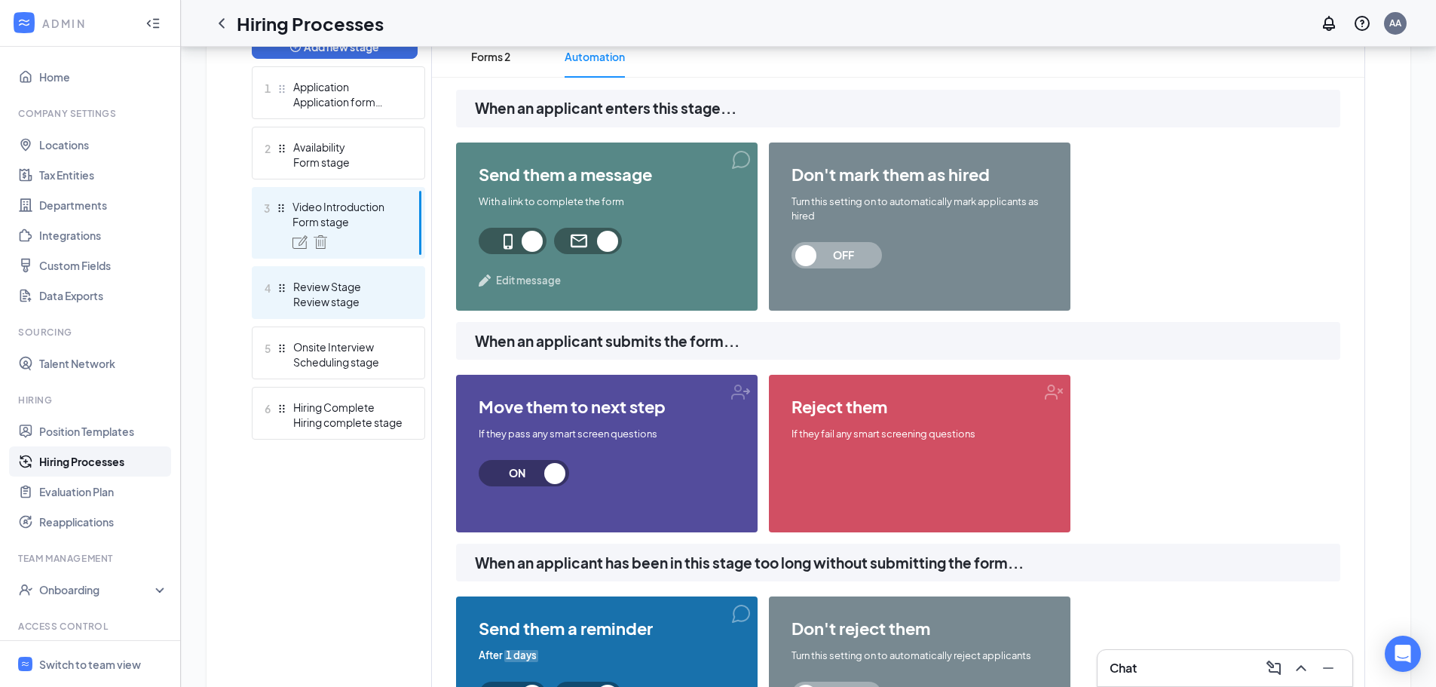
click at [327, 313] on div "4 Review Stage Review stage" at bounding box center [338, 292] width 173 height 53
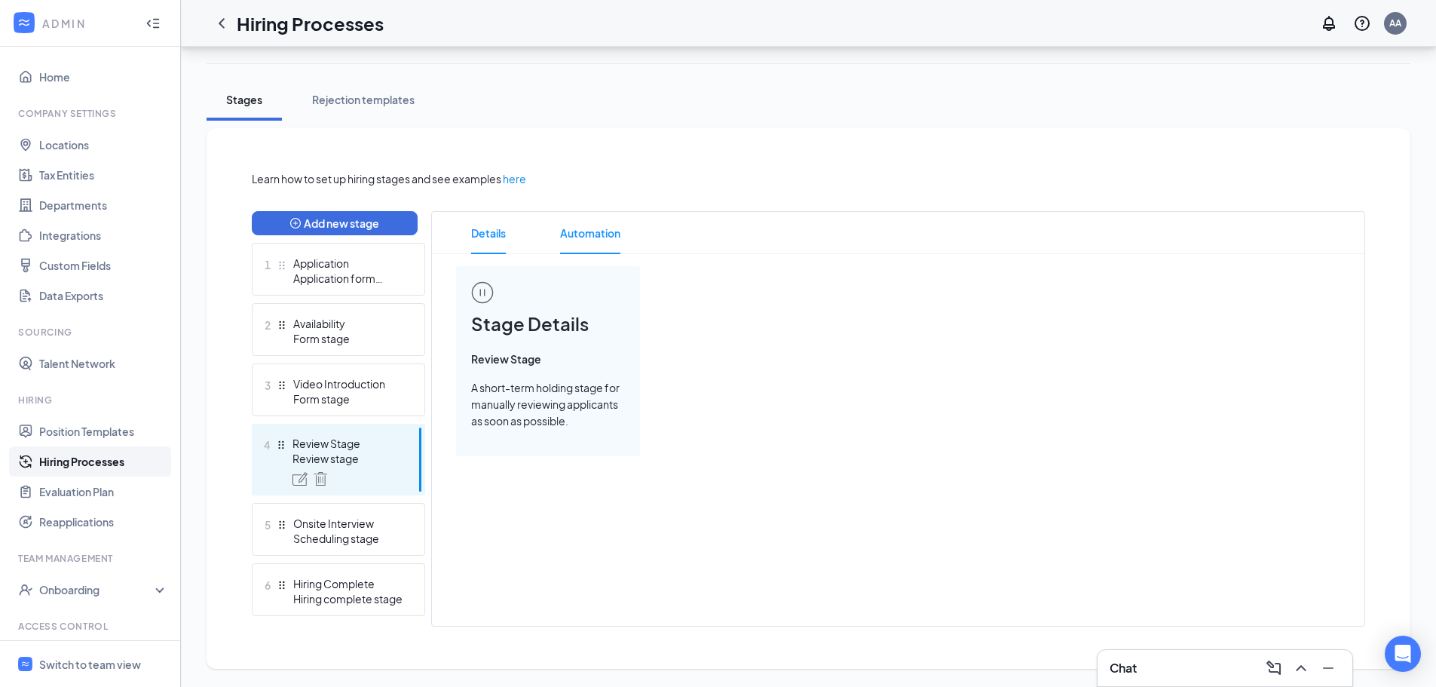
click at [582, 231] on span "Automation" at bounding box center [590, 233] width 60 height 42
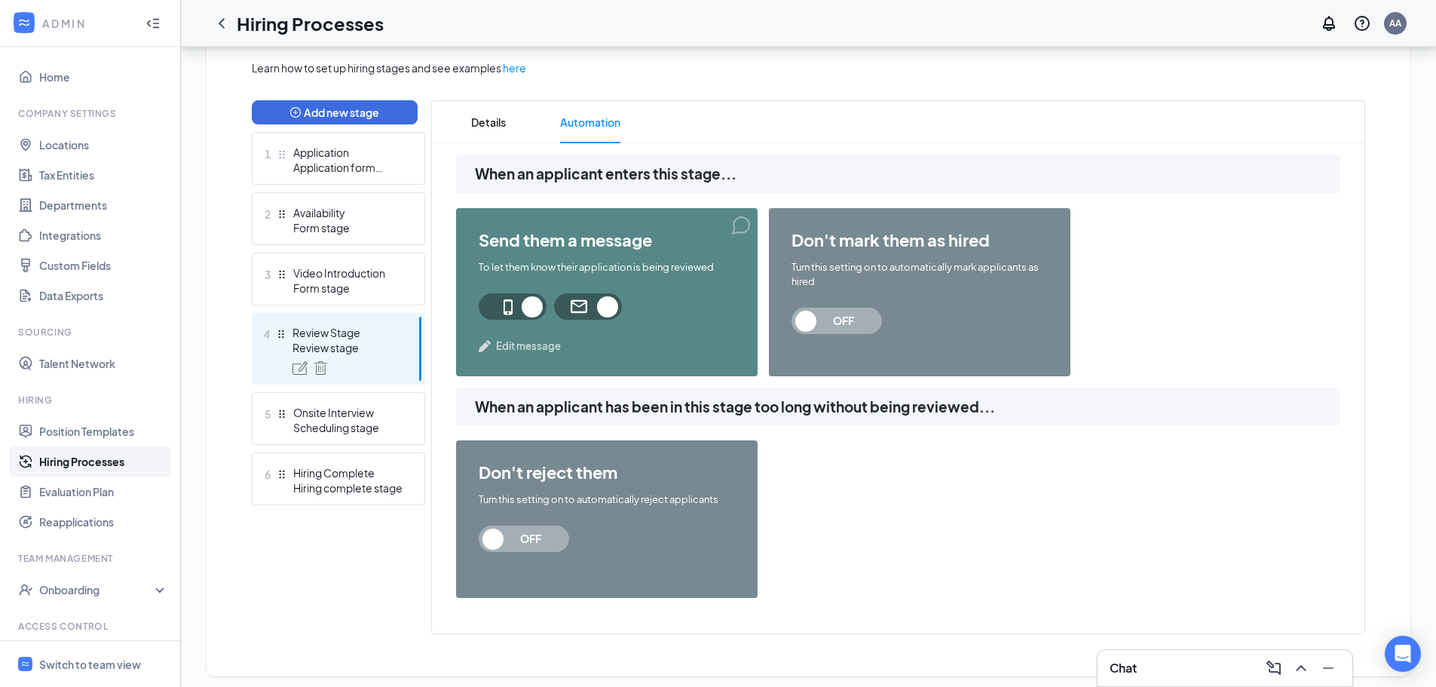
scroll to position [355, 0]
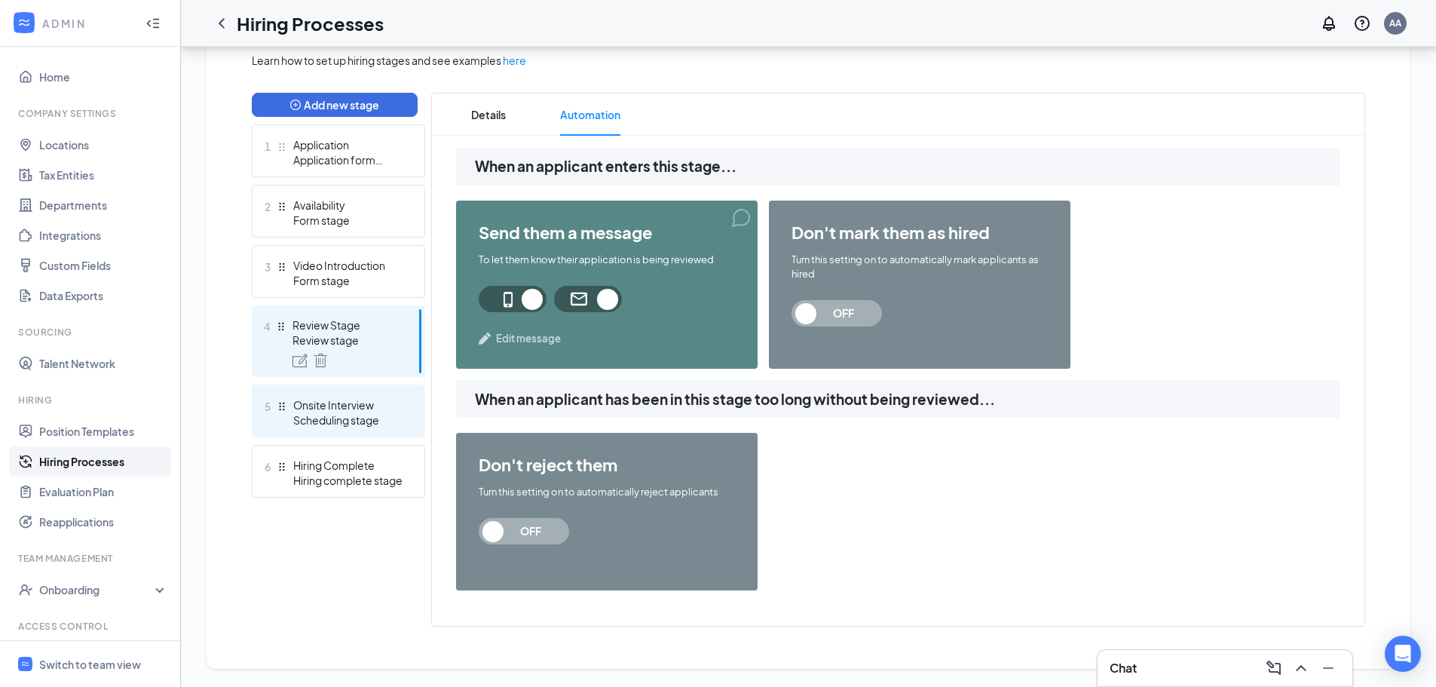
click at [299, 393] on div "5 Onsite Interview Scheduling stage" at bounding box center [338, 410] width 173 height 53
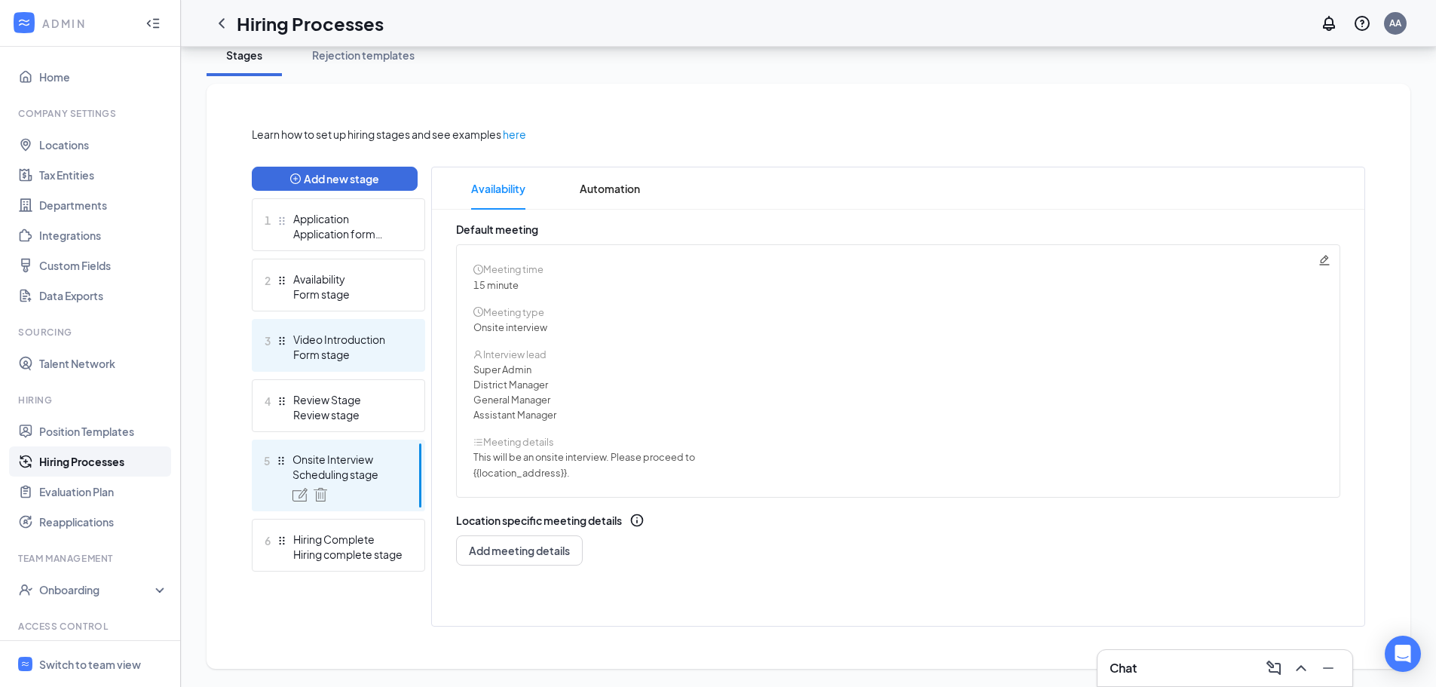
scroll to position [281, 0]
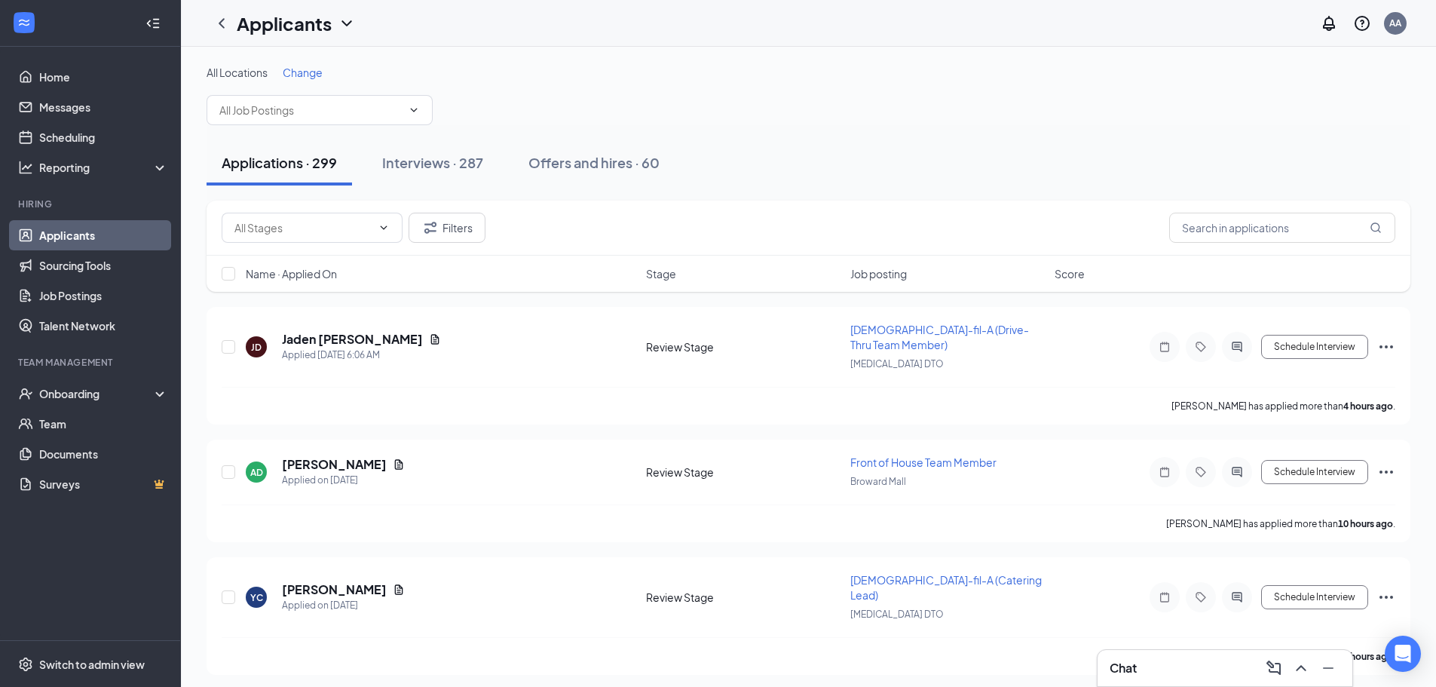
click at [296, 72] on span "Change" at bounding box center [303, 73] width 40 height 14
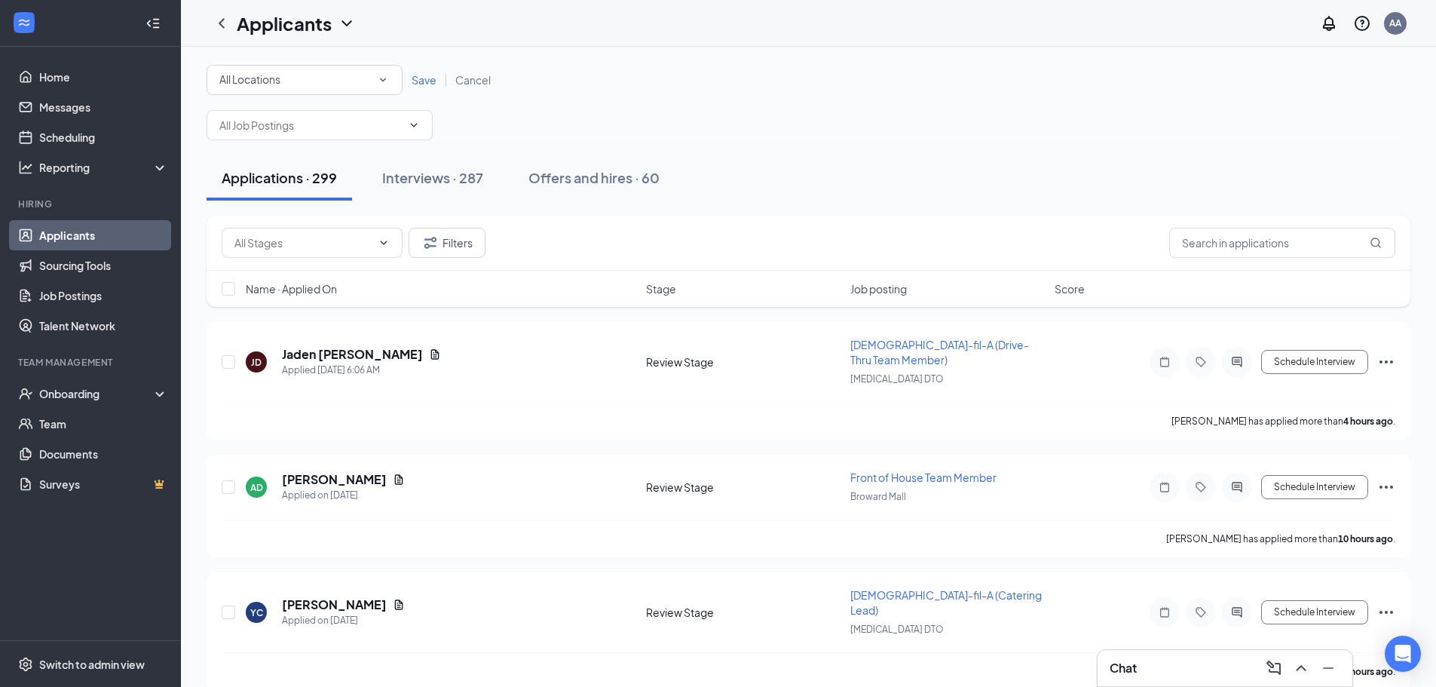
click at [316, 96] on div "All Locations All Locations Save Cancel" at bounding box center [809, 102] width 1204 height 75
click at [328, 88] on div "All Locations" at bounding box center [304, 80] width 170 height 18
click at [299, 156] on div "Broward Mall" at bounding box center [305, 158] width 172 height 18
click at [437, 78] on link "Save" at bounding box center [425, 80] width 44 height 14
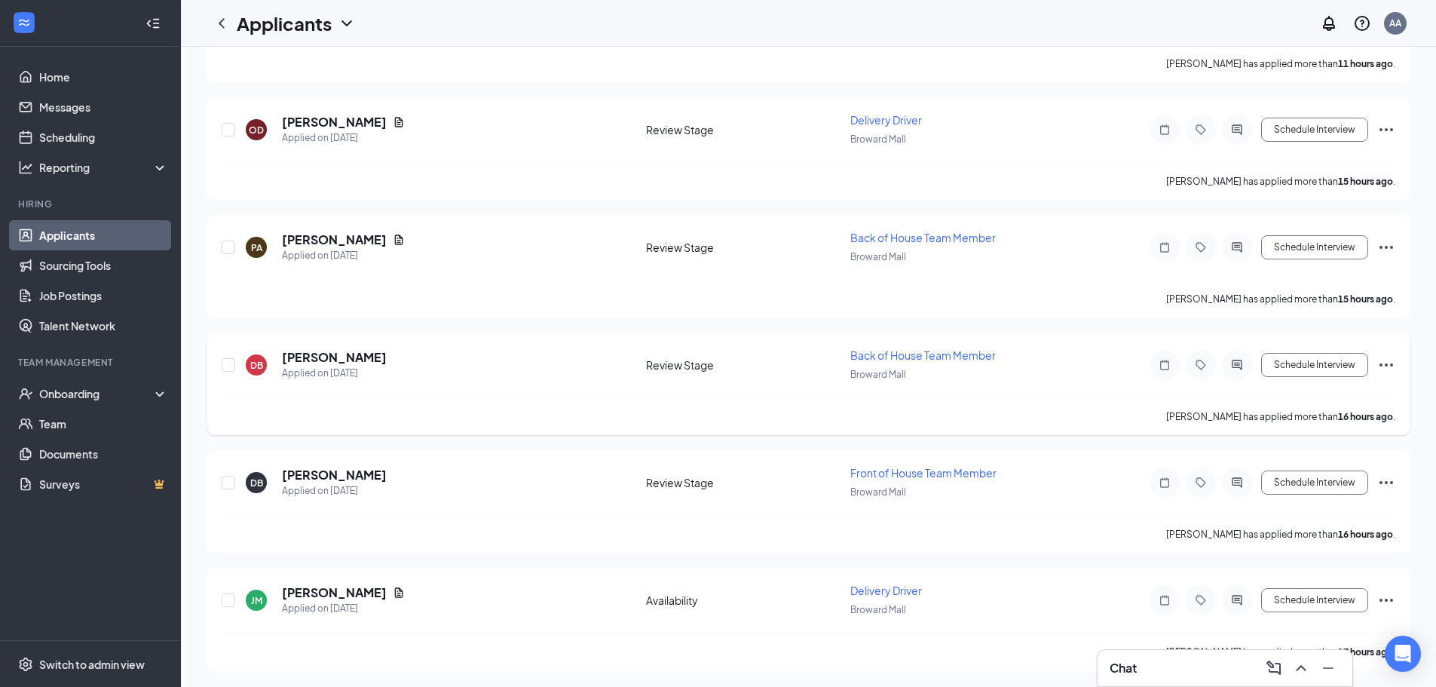
scroll to position [446, 0]
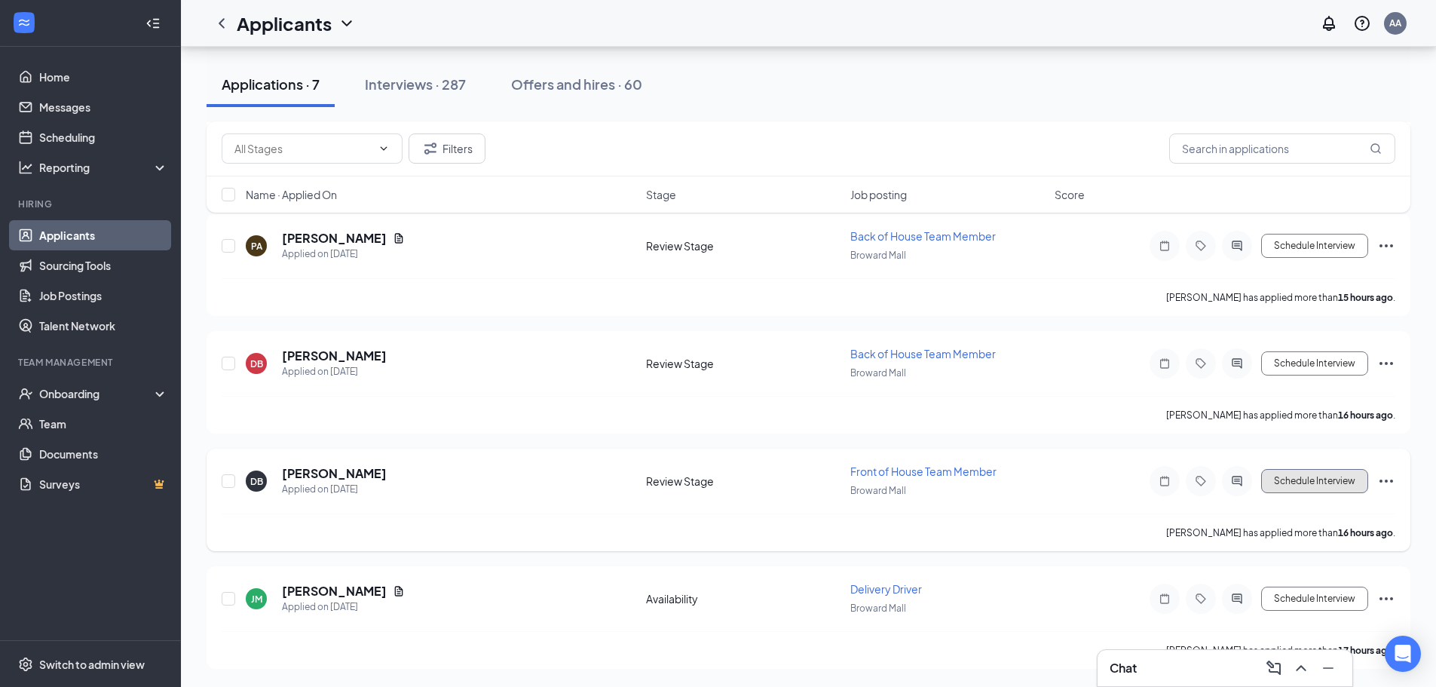
click at [1363, 479] on button "Schedule Interview" at bounding box center [1314, 481] width 107 height 24
click at [1383, 365] on icon "Ellipses" at bounding box center [1386, 363] width 18 height 18
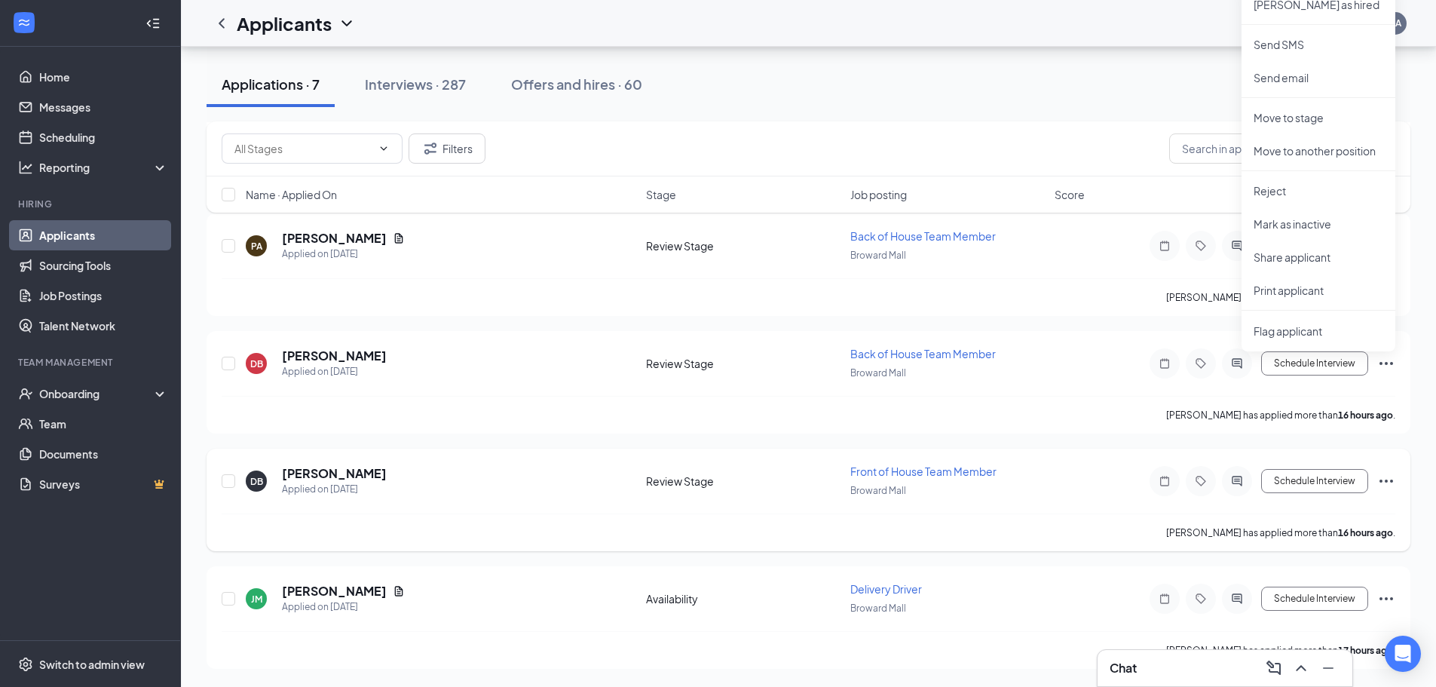
click at [1383, 477] on icon "Ellipses" at bounding box center [1386, 481] width 18 height 18
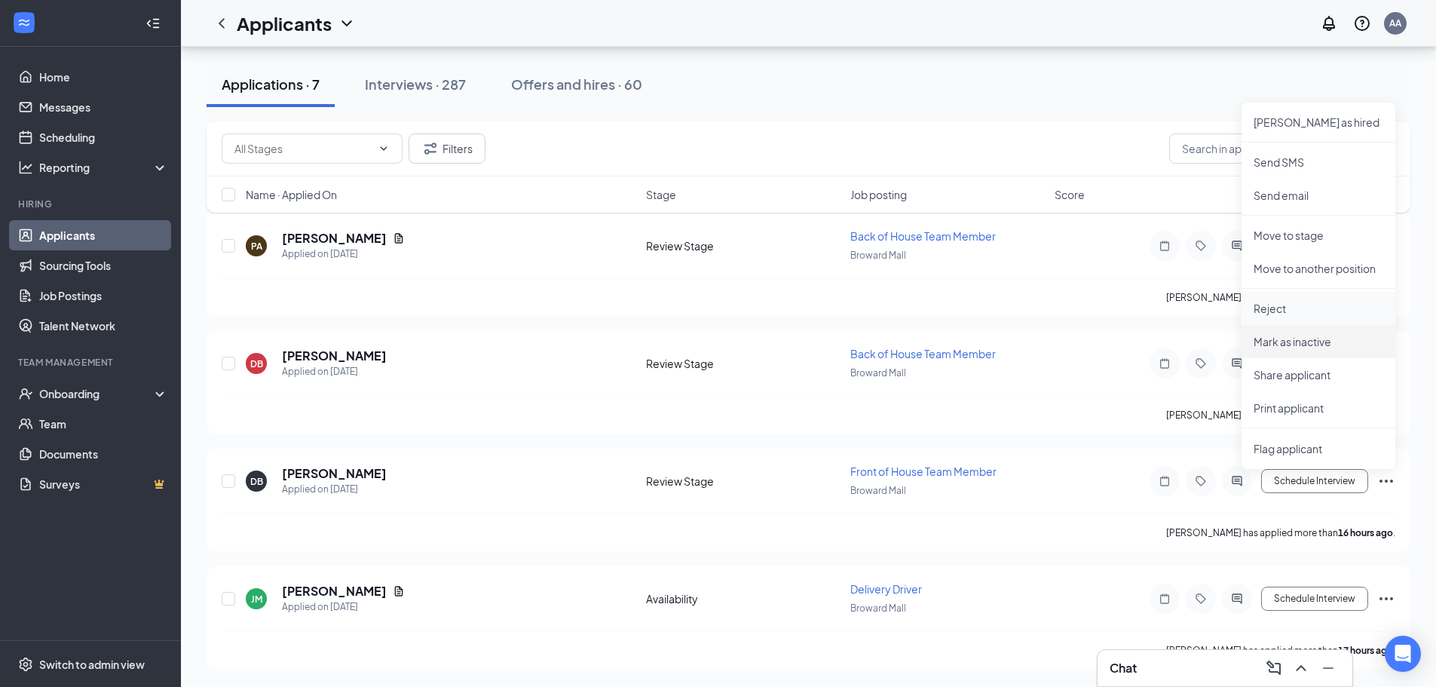
click at [1296, 315] on p "Reject" at bounding box center [1319, 308] width 130 height 15
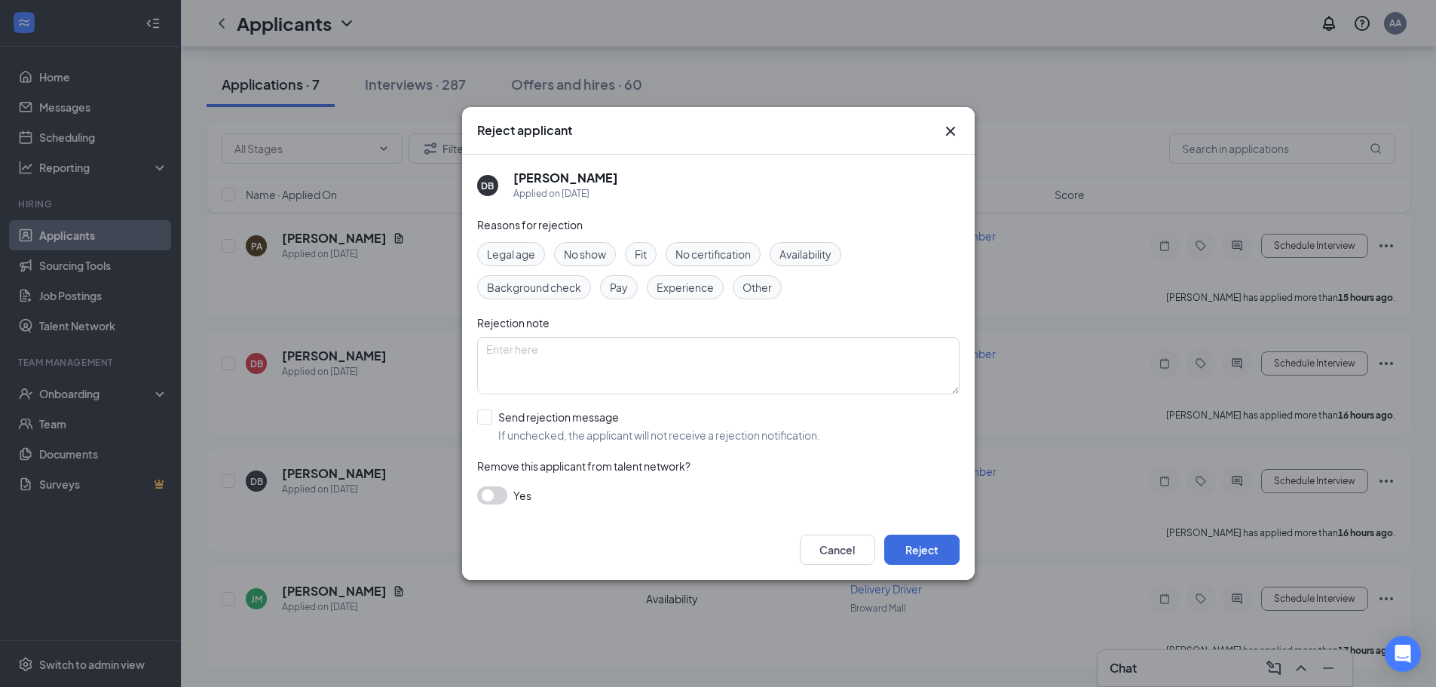
click at [953, 532] on div "Cancel Reject" at bounding box center [718, 549] width 513 height 60
click at [948, 543] on button "Reject" at bounding box center [921, 550] width 75 height 30
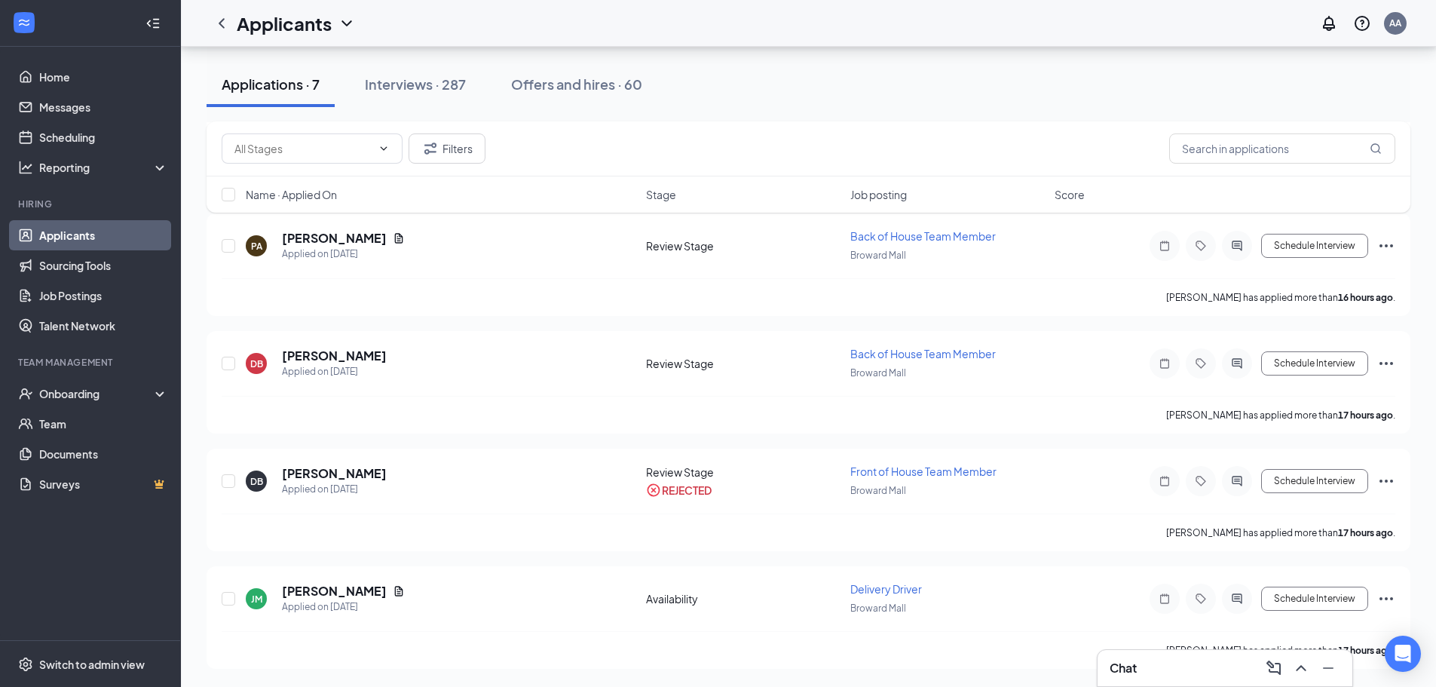
scroll to position [0, 0]
